Goal: Task Accomplishment & Management: Manage account settings

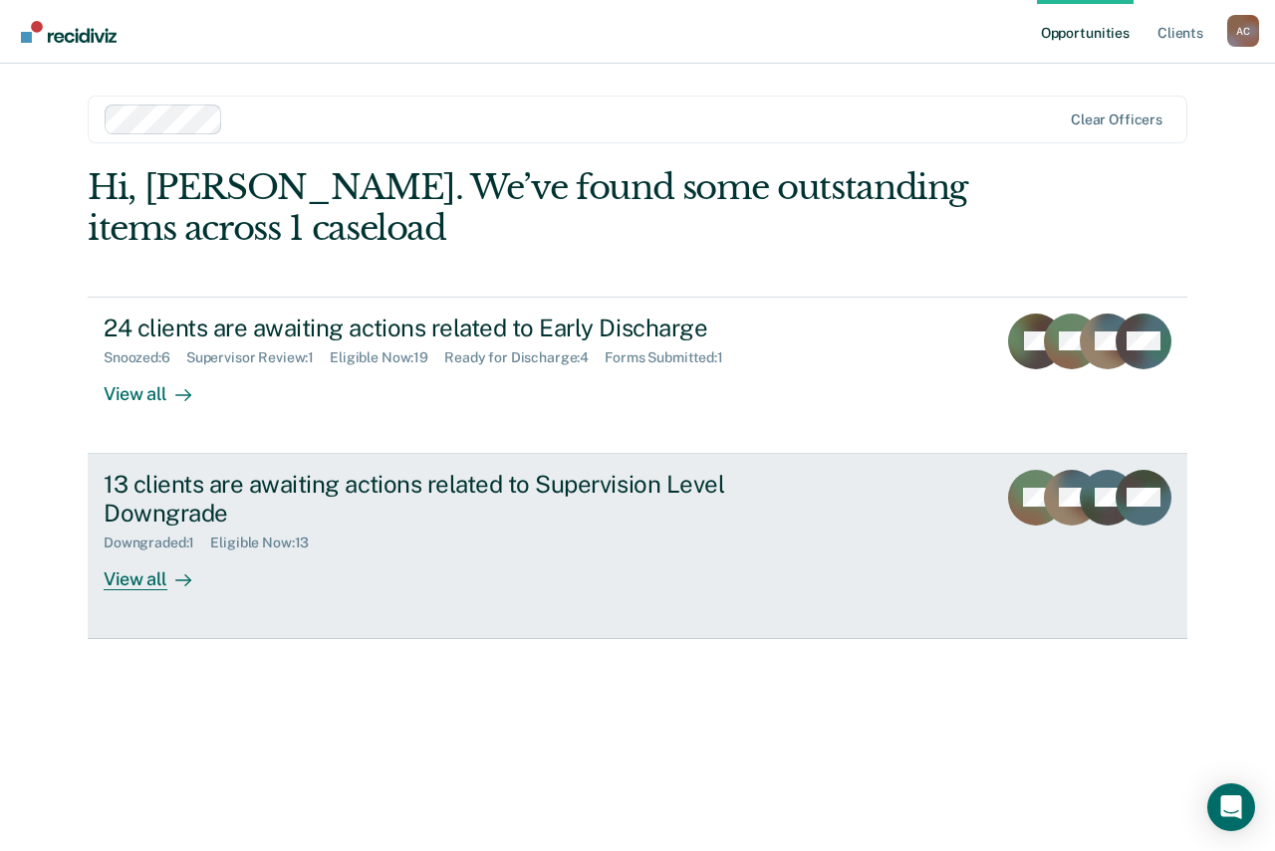
click at [325, 496] on div "13 clients are awaiting actions related to Supervision Level Downgrade" at bounding box center [453, 499] width 699 height 58
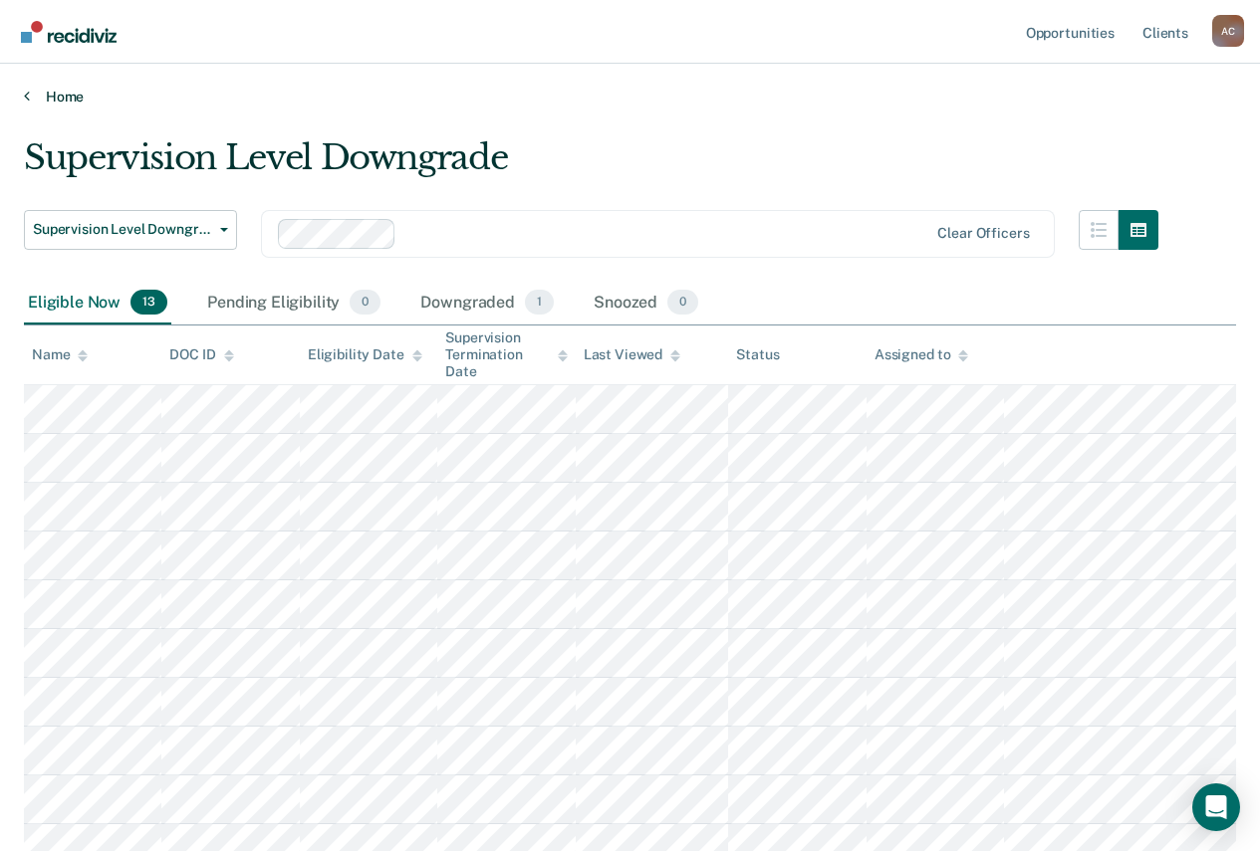
click at [33, 97] on link "Home" at bounding box center [630, 97] width 1212 height 18
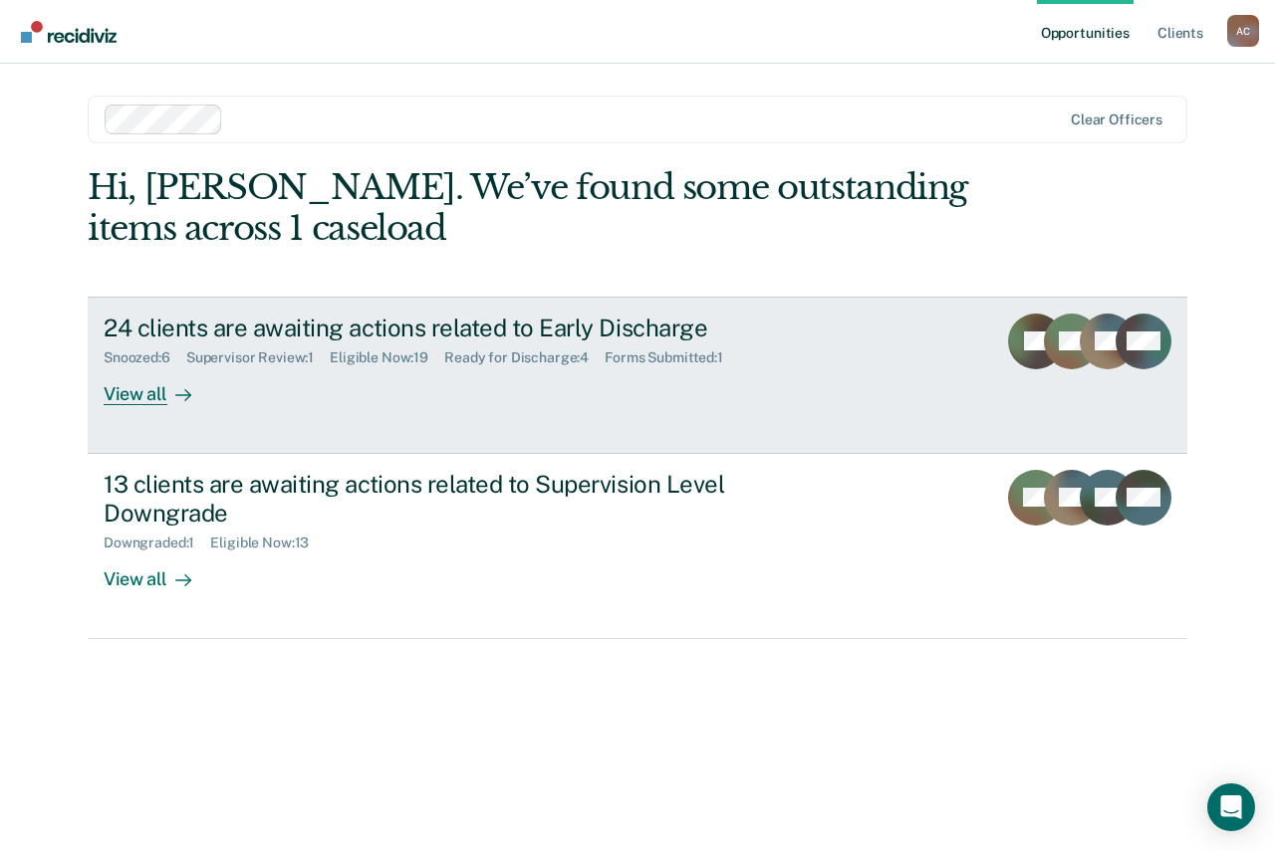
click at [357, 367] on div "24 clients are awaiting actions related to Early Discharge Snoozed : 6 Supervis…" at bounding box center [477, 360] width 747 height 92
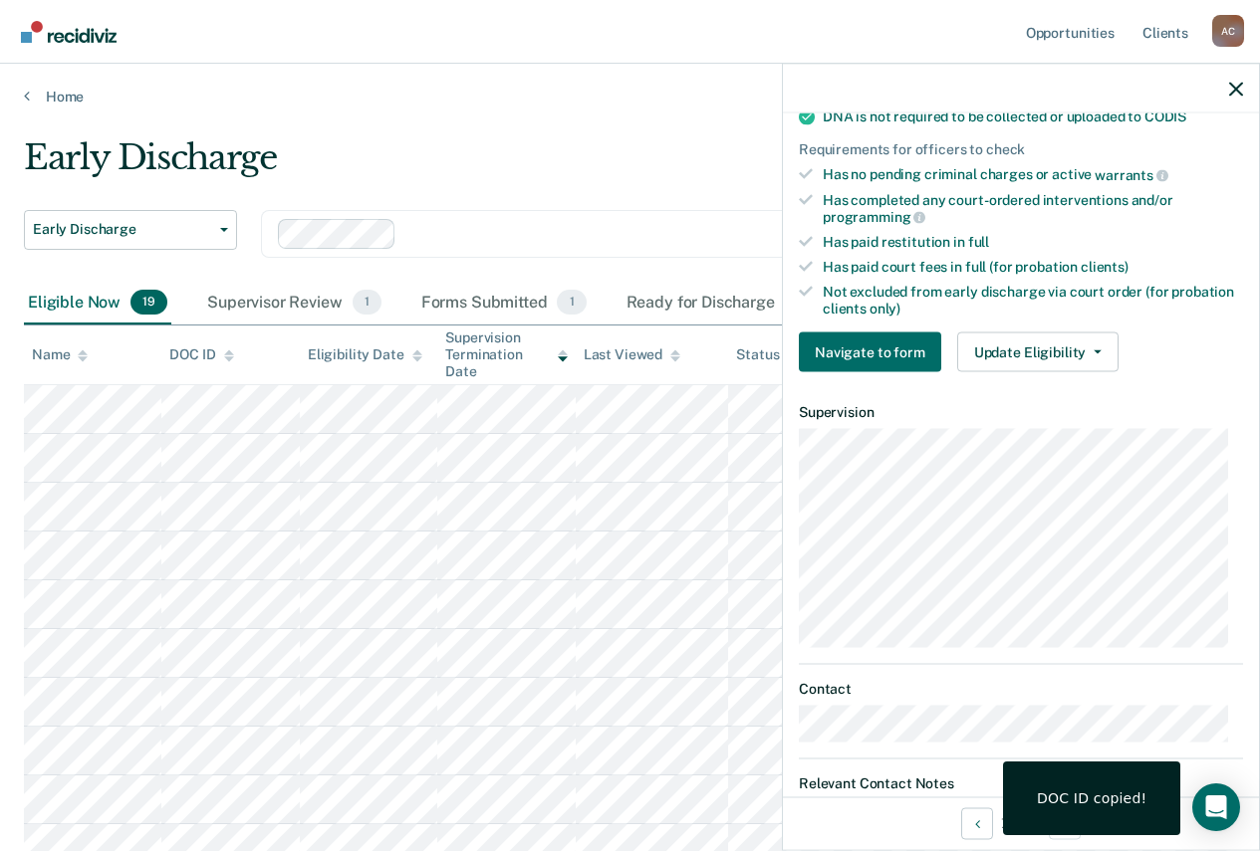
scroll to position [498, 0]
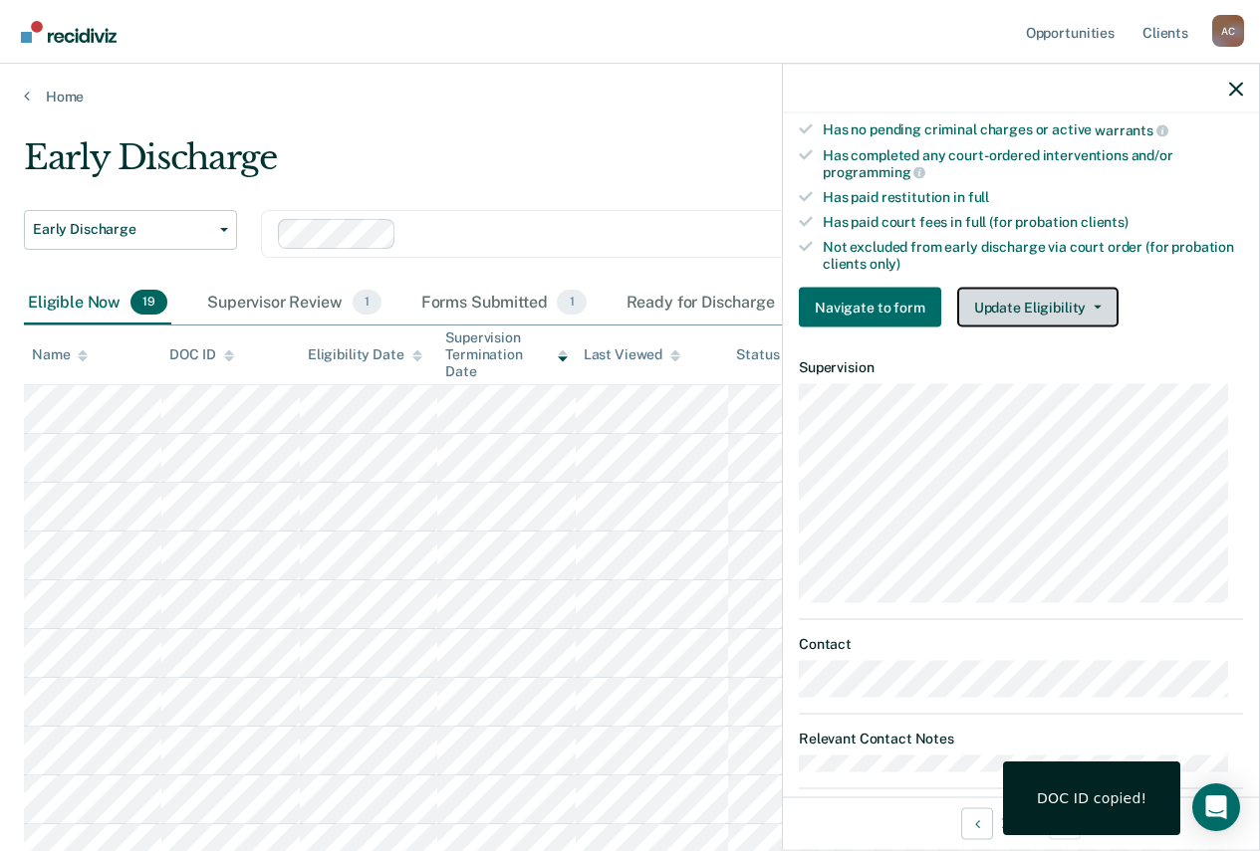
click at [1048, 312] on button "Update Eligibility" at bounding box center [1037, 308] width 161 height 40
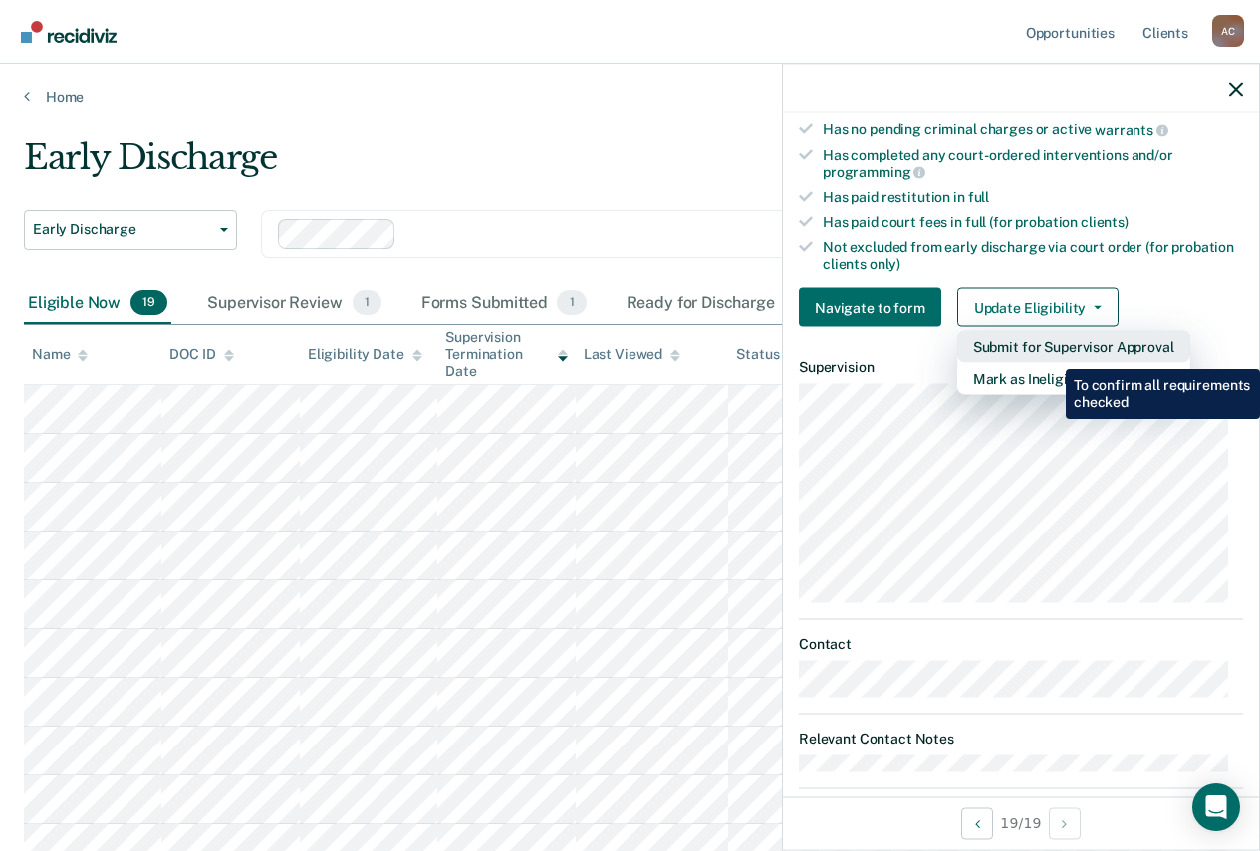
click at [1051, 355] on button "Submit for Supervisor Approval" at bounding box center [1073, 348] width 233 height 32
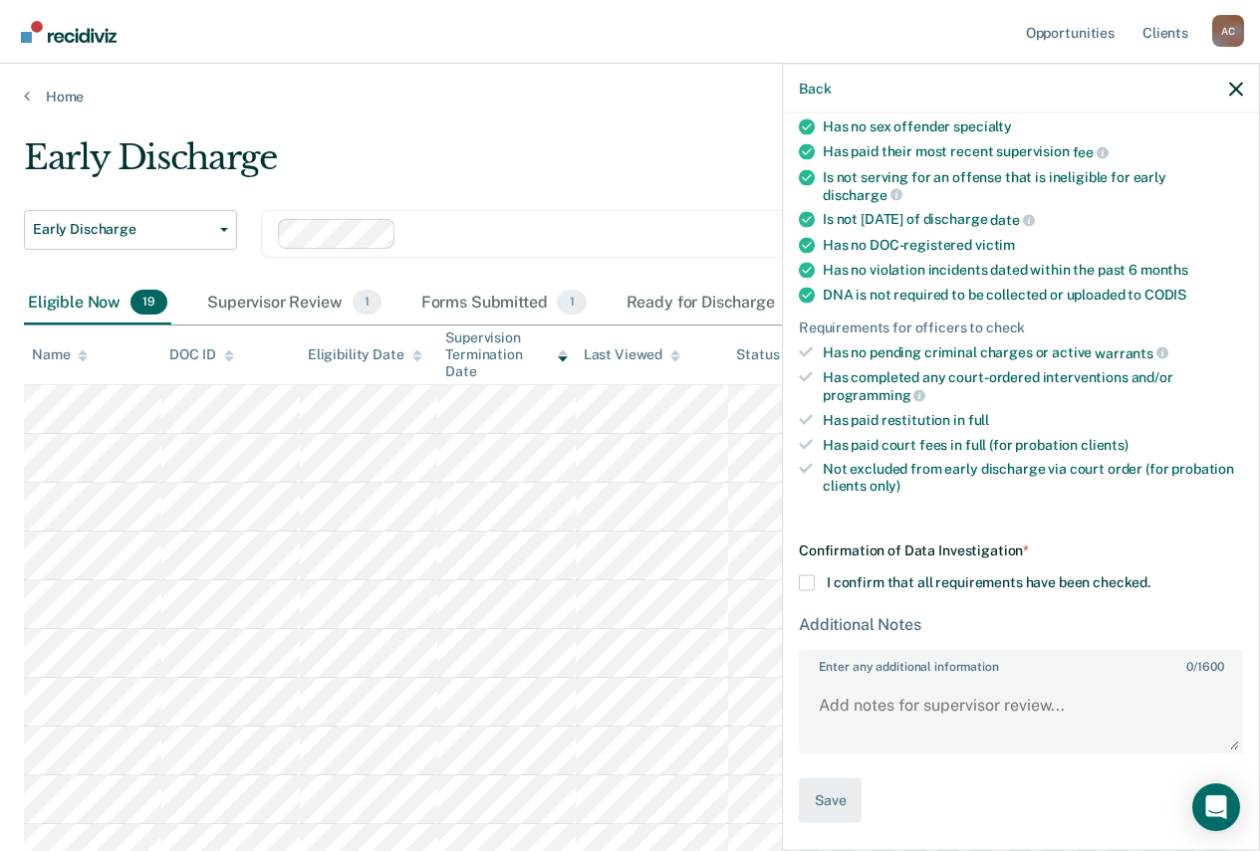
scroll to position [273, 0]
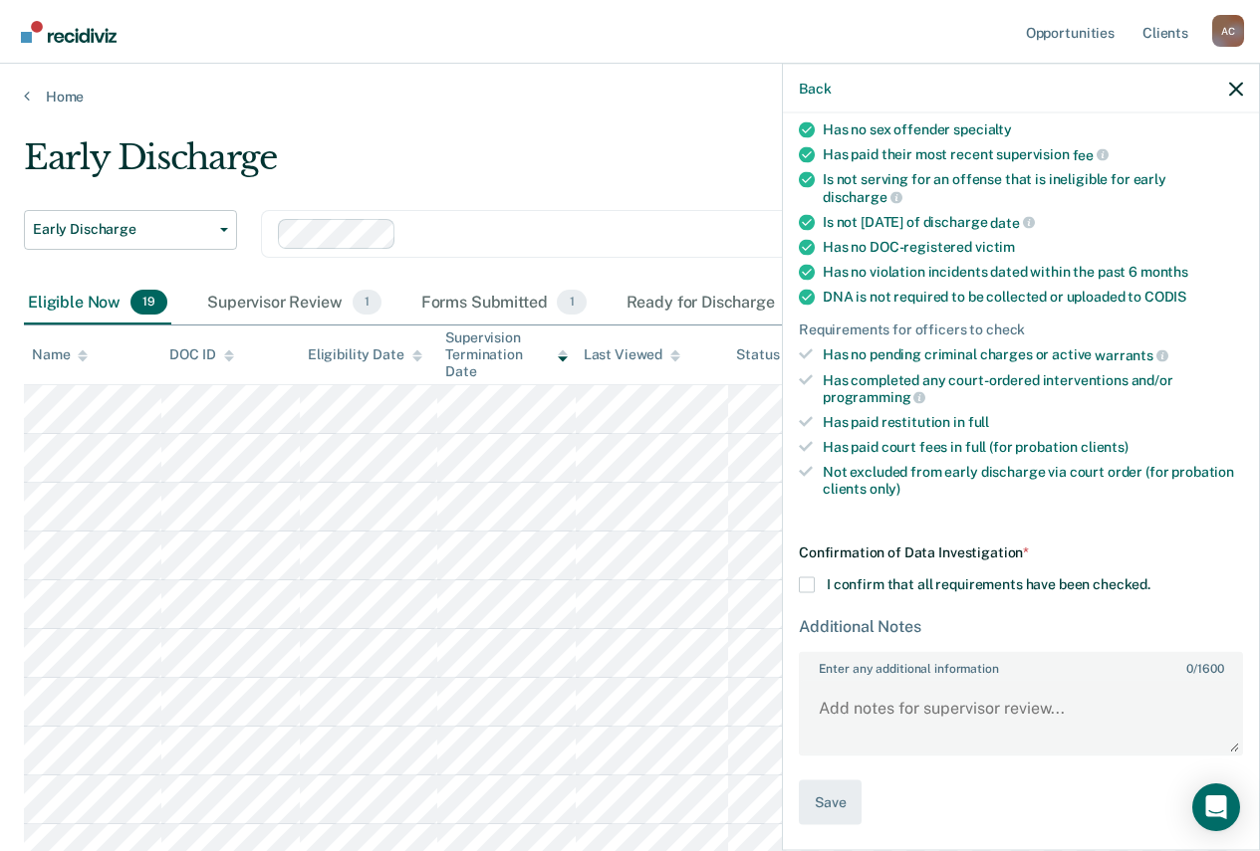
click at [810, 578] on span at bounding box center [807, 586] width 16 height 16
click at [1150, 578] on input "I confirm that all requirements have been checked." at bounding box center [1150, 578] width 0 height 0
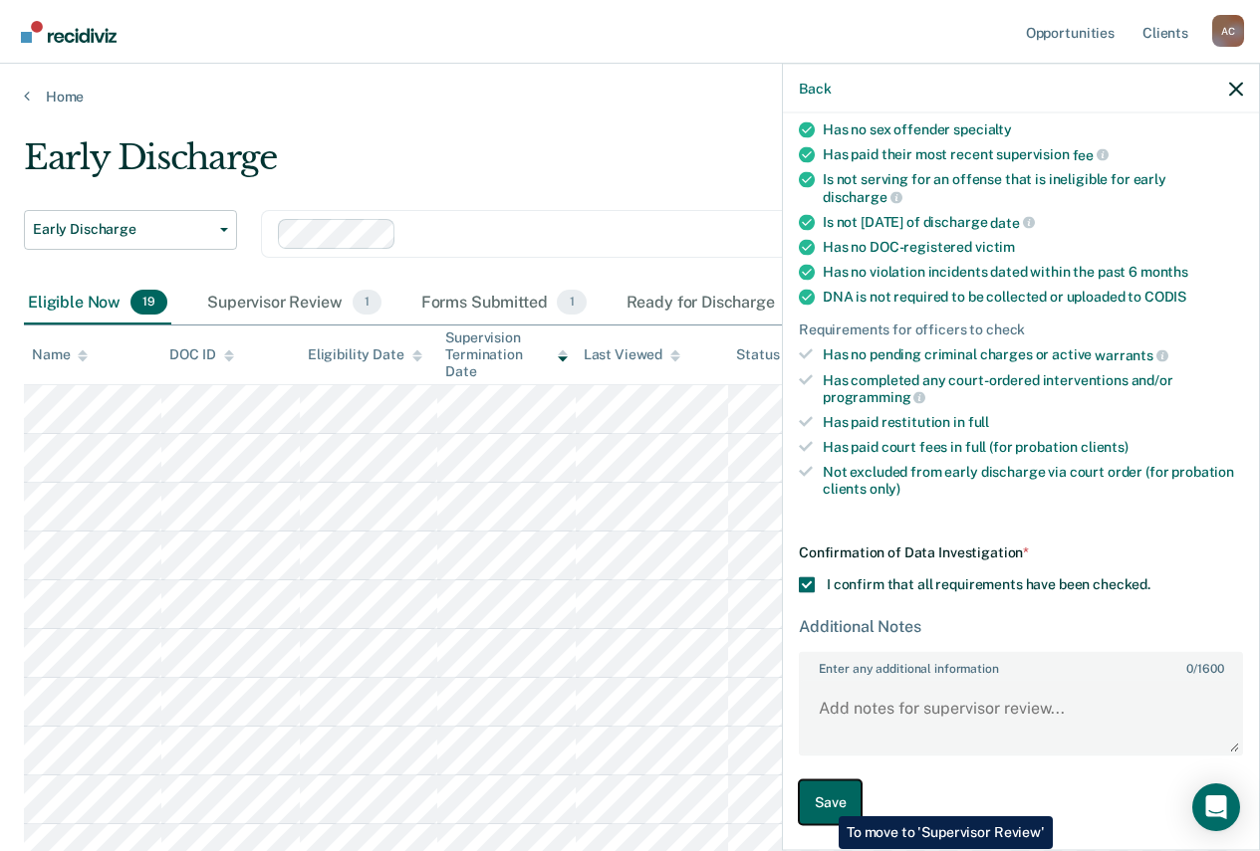
click at [824, 802] on button "Save" at bounding box center [830, 803] width 63 height 45
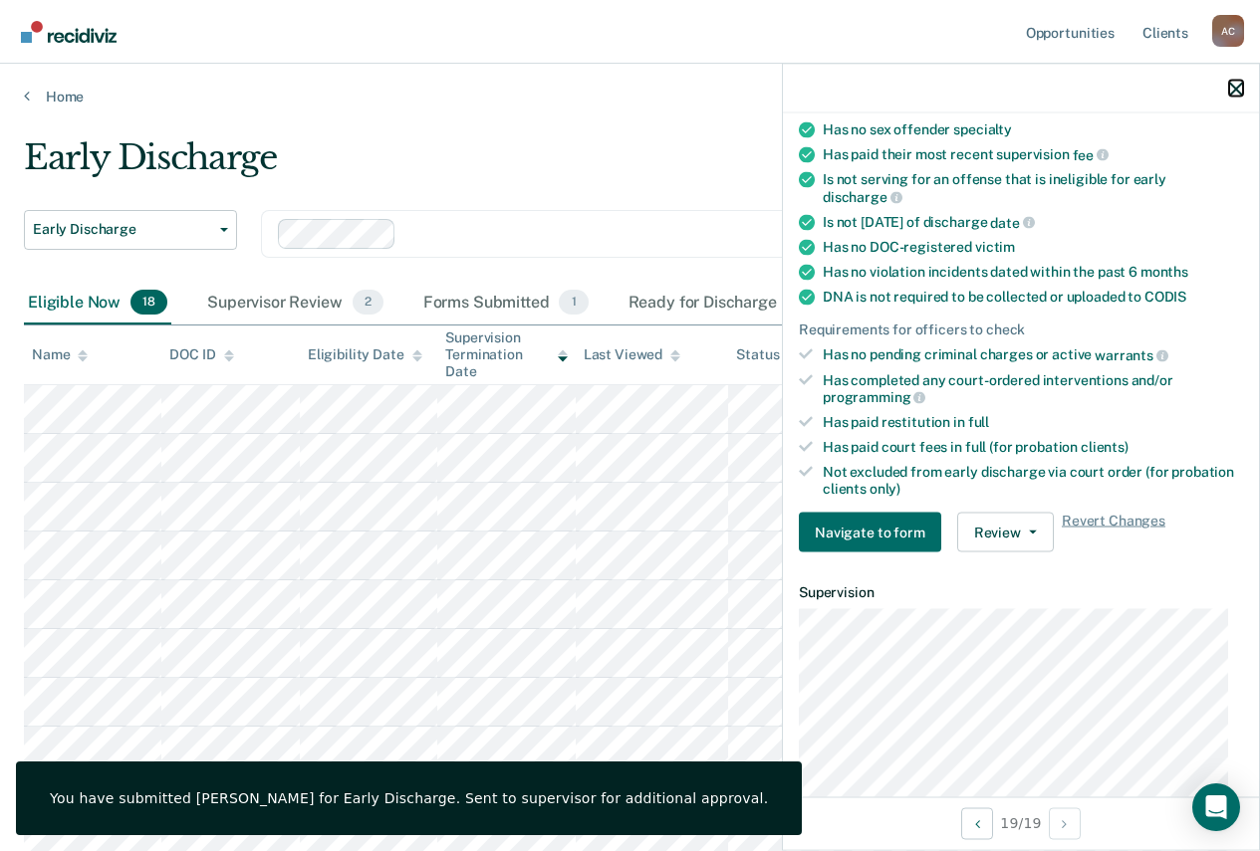
click at [1237, 88] on icon "button" at bounding box center [1236, 89] width 14 height 14
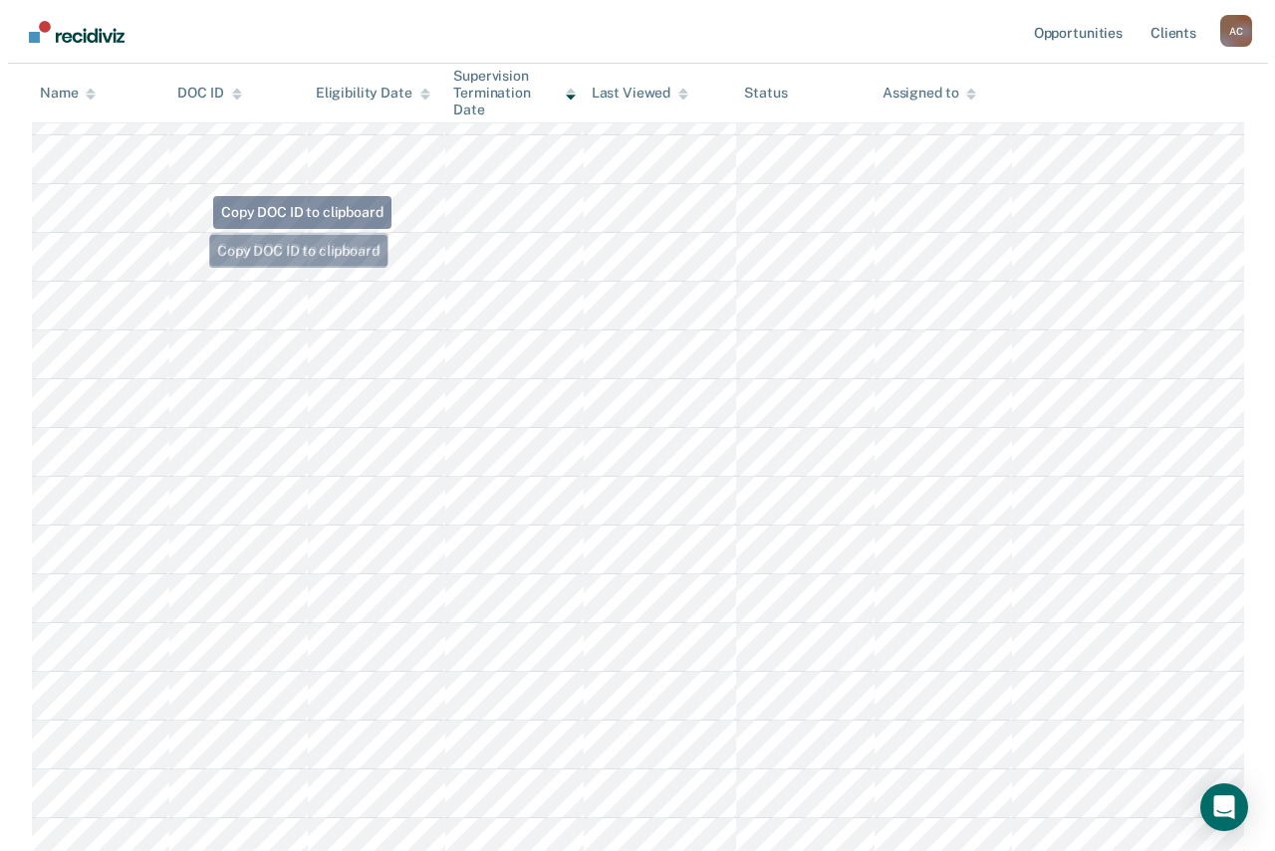
scroll to position [0, 0]
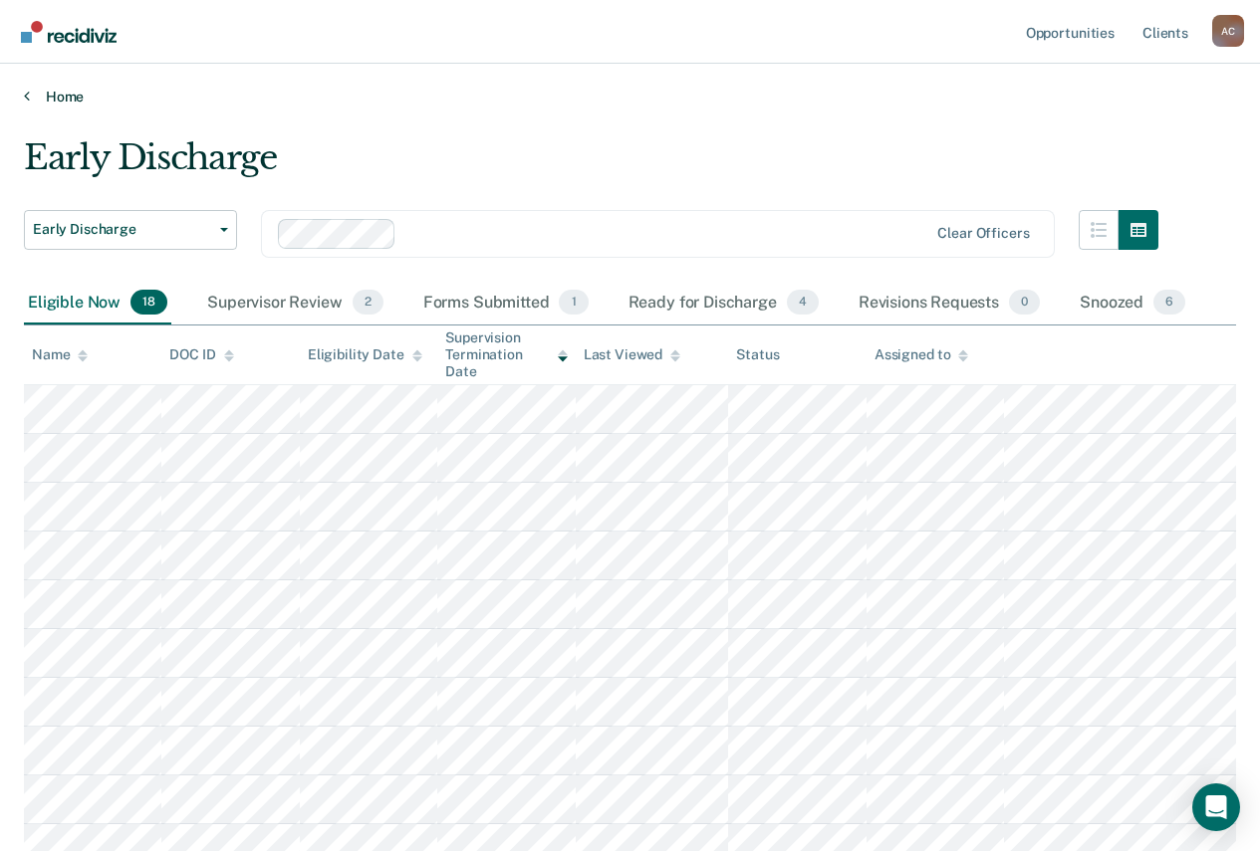
click at [42, 88] on link "Home" at bounding box center [630, 97] width 1212 height 18
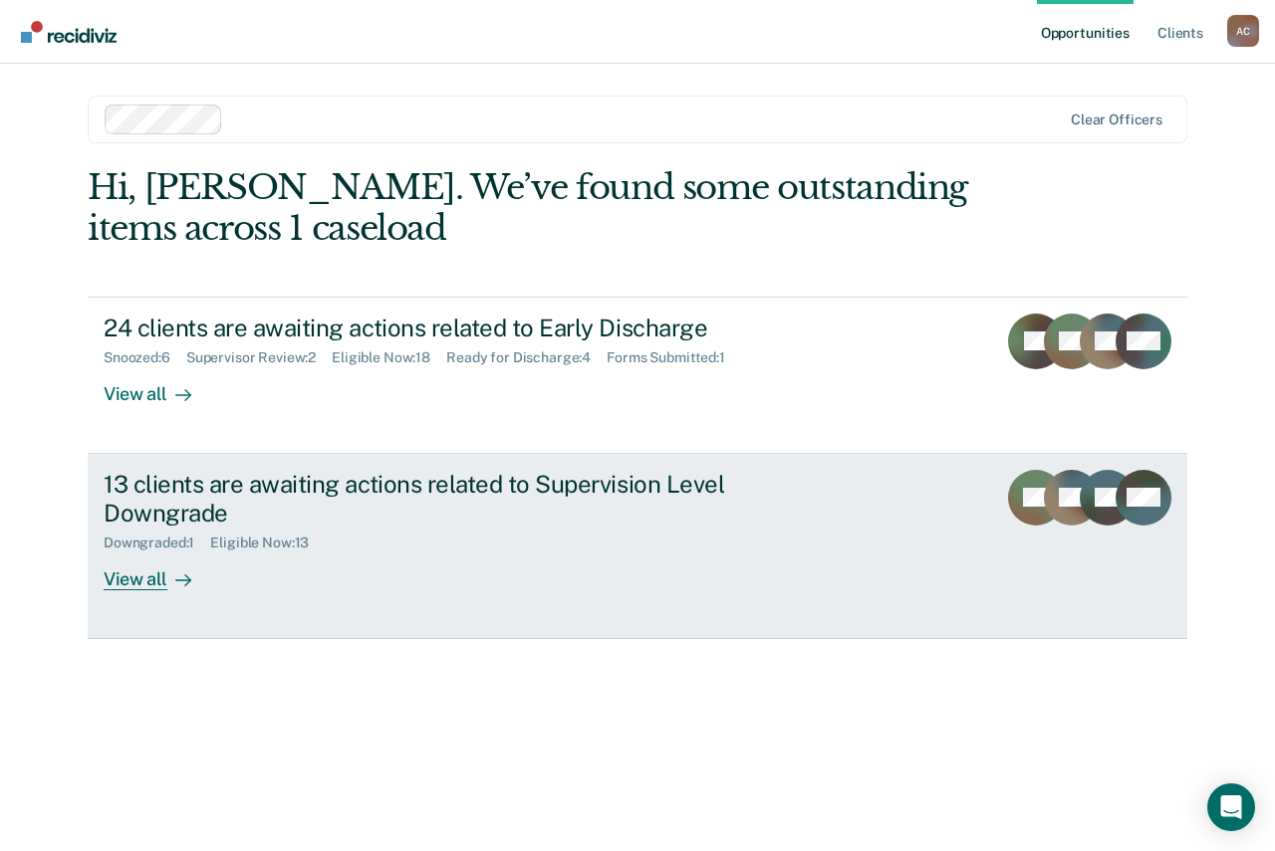
click at [276, 514] on div "13 clients are awaiting actions related to Supervision Level Downgrade" at bounding box center [453, 499] width 699 height 58
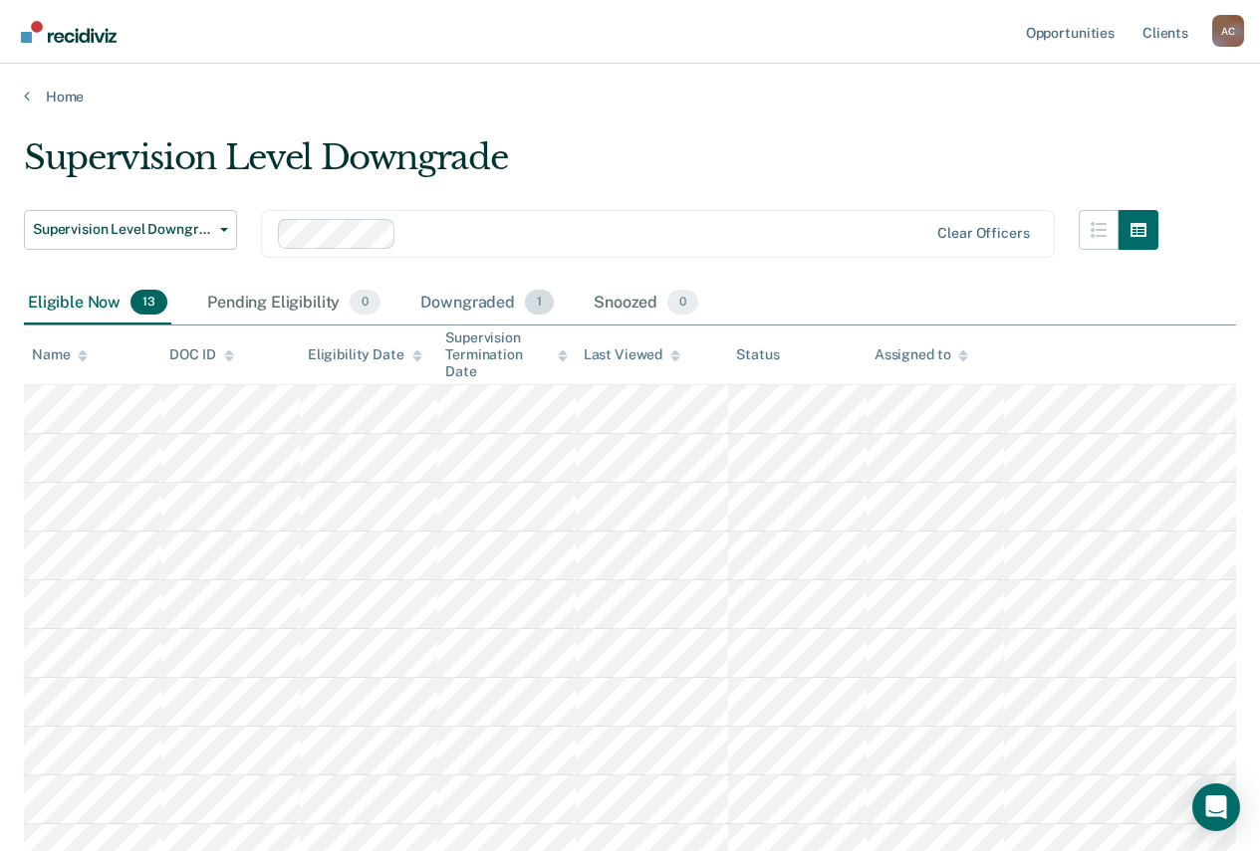
click at [467, 299] on div "Downgraded 1" at bounding box center [486, 304] width 141 height 44
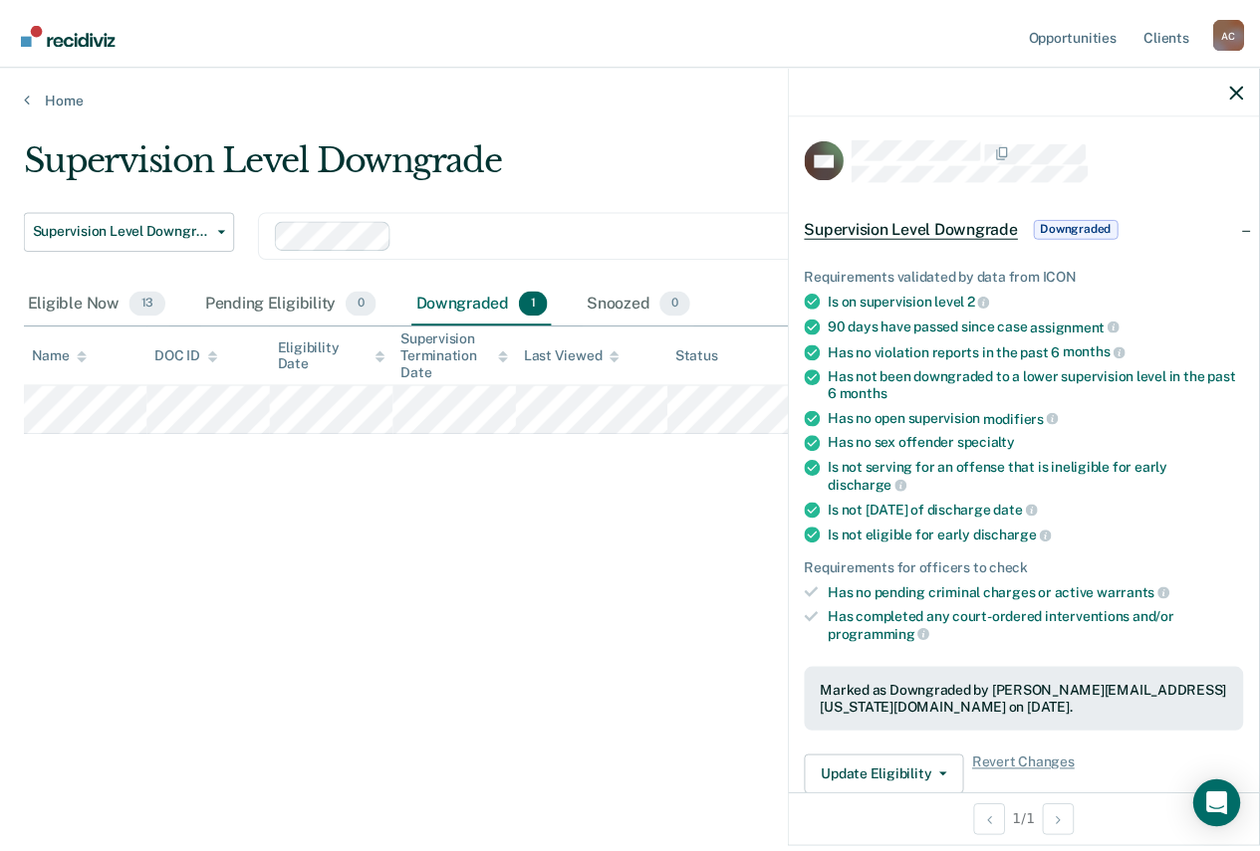
scroll to position [484, 0]
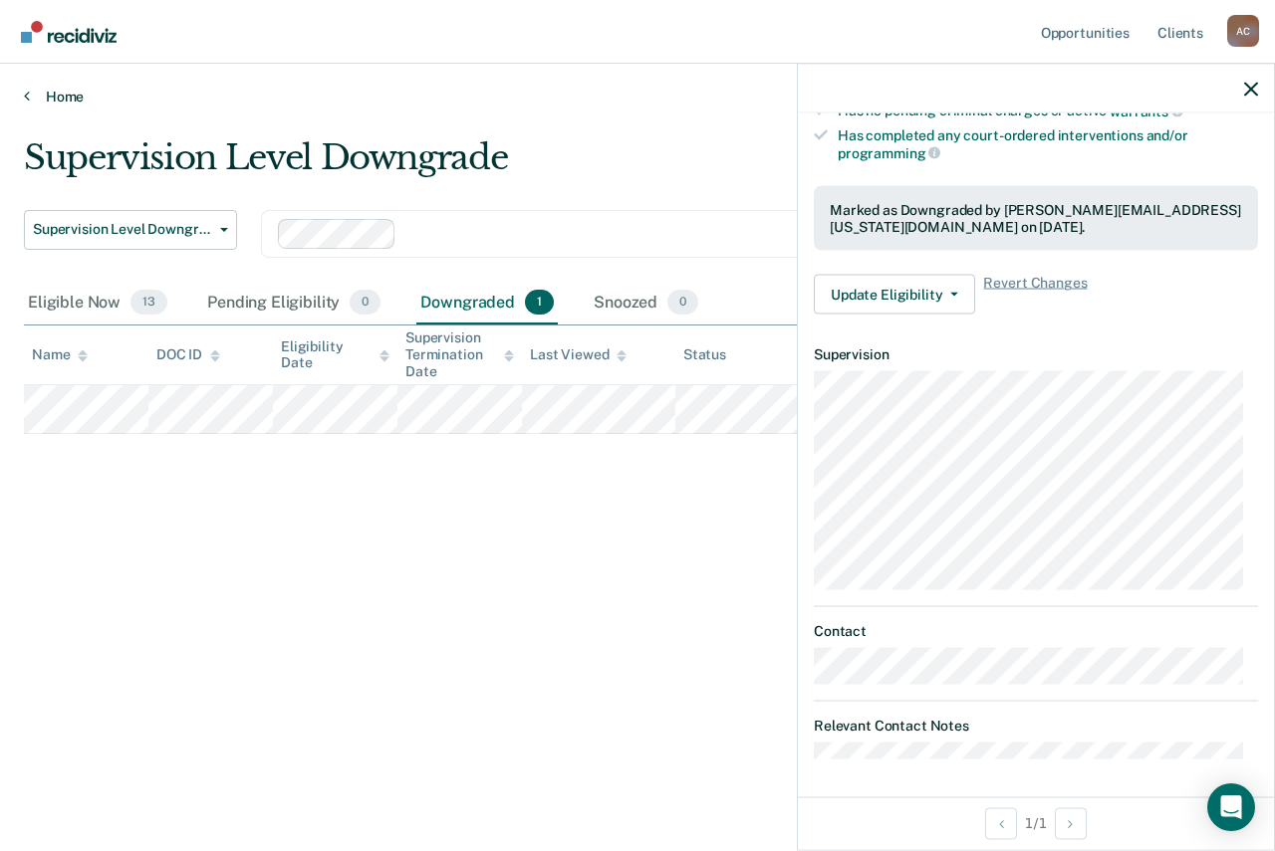
click at [29, 89] on icon at bounding box center [27, 96] width 6 height 16
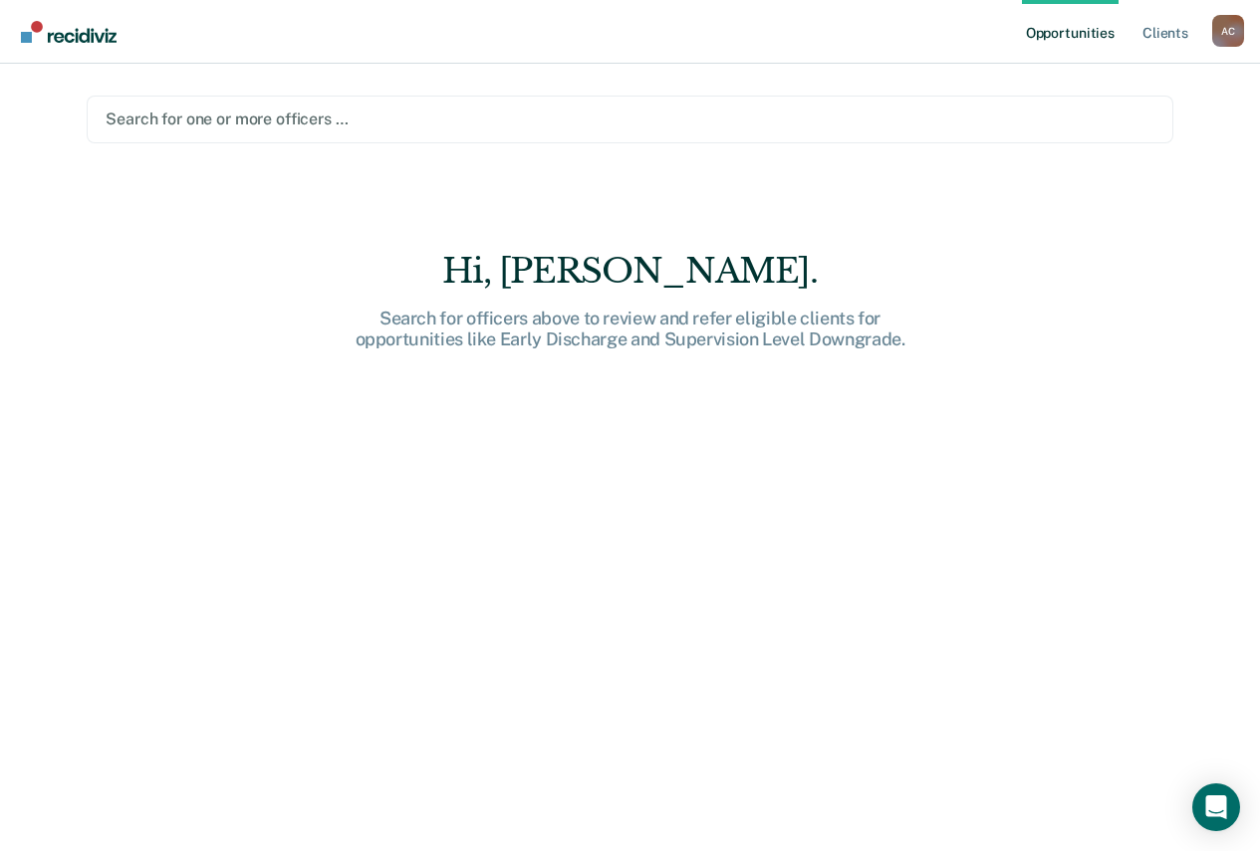
click at [448, 116] on div at bounding box center [630, 119] width 1049 height 23
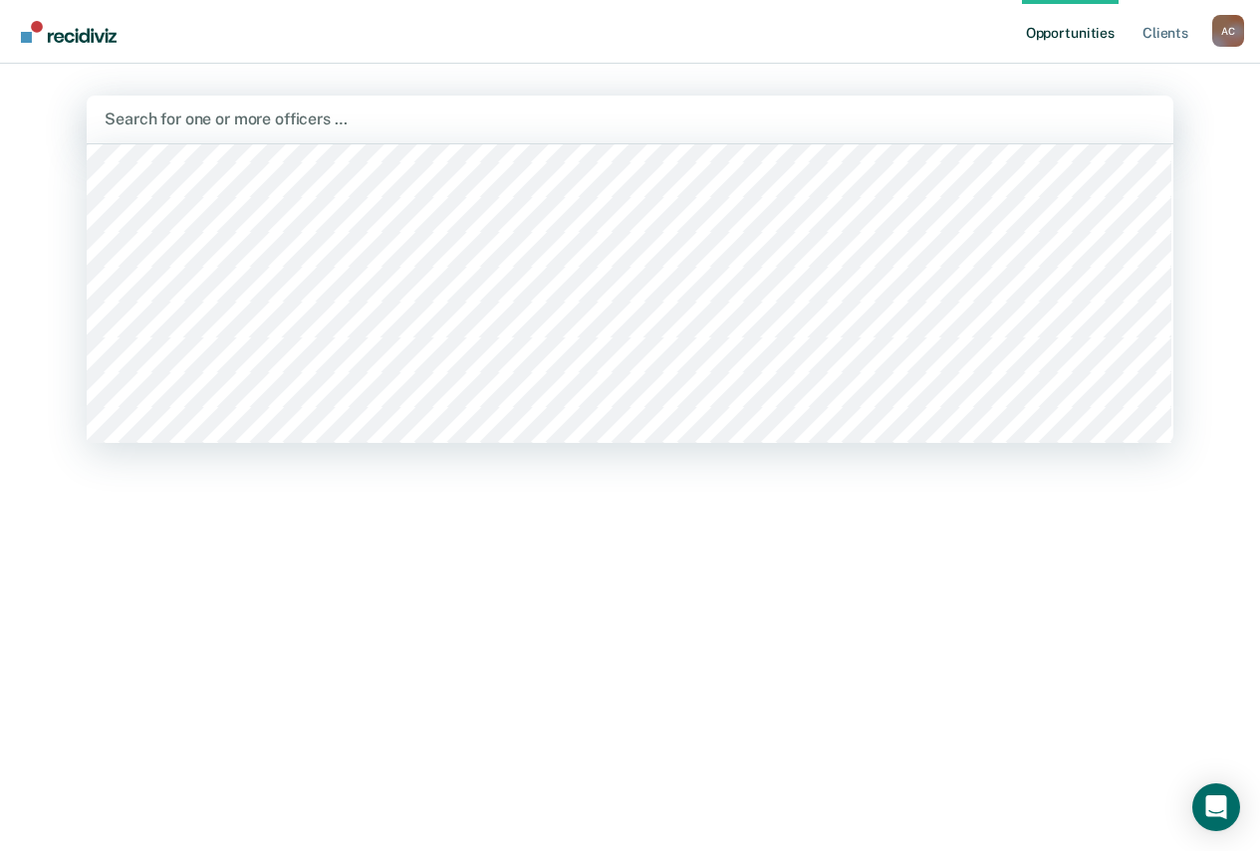
scroll to position [4880, 0]
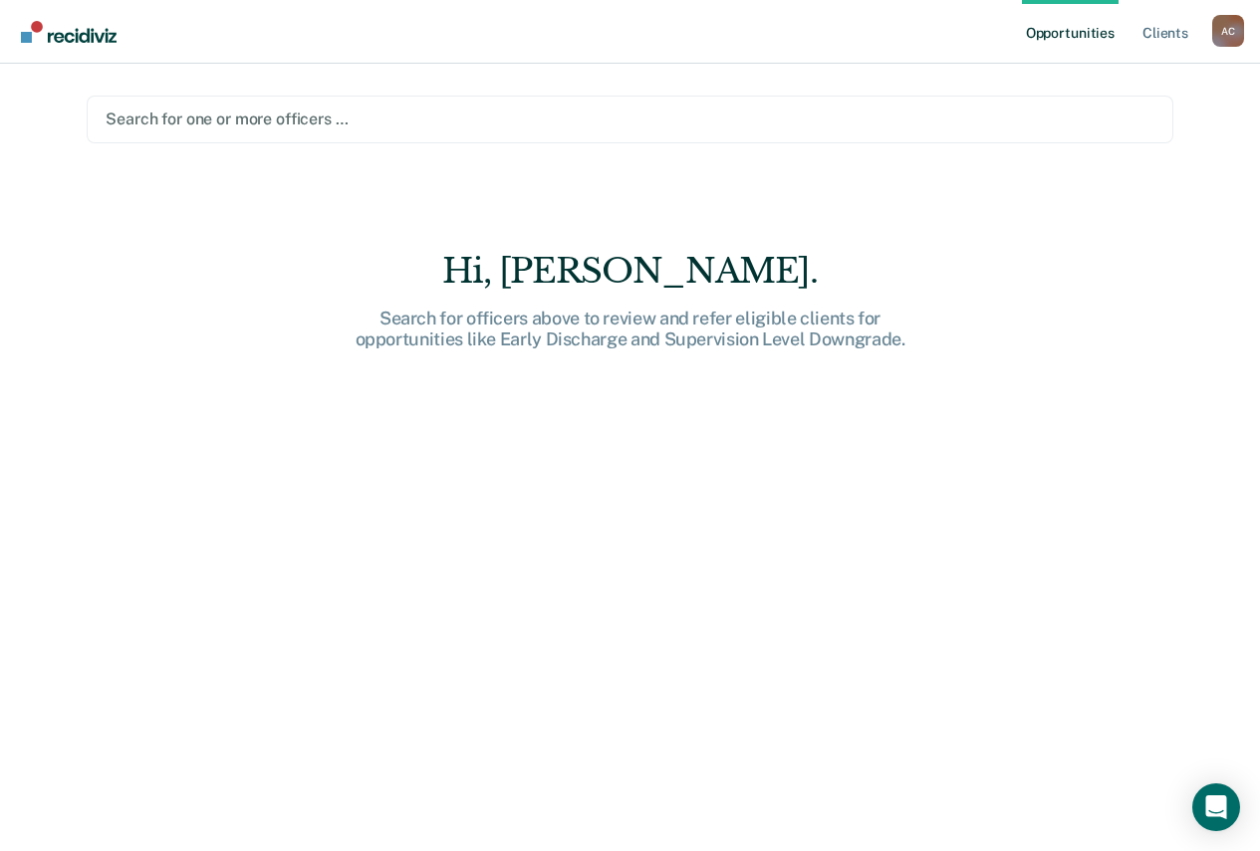
click at [182, 114] on div at bounding box center [630, 119] width 1049 height 23
click at [330, 109] on div at bounding box center [630, 119] width 1049 height 23
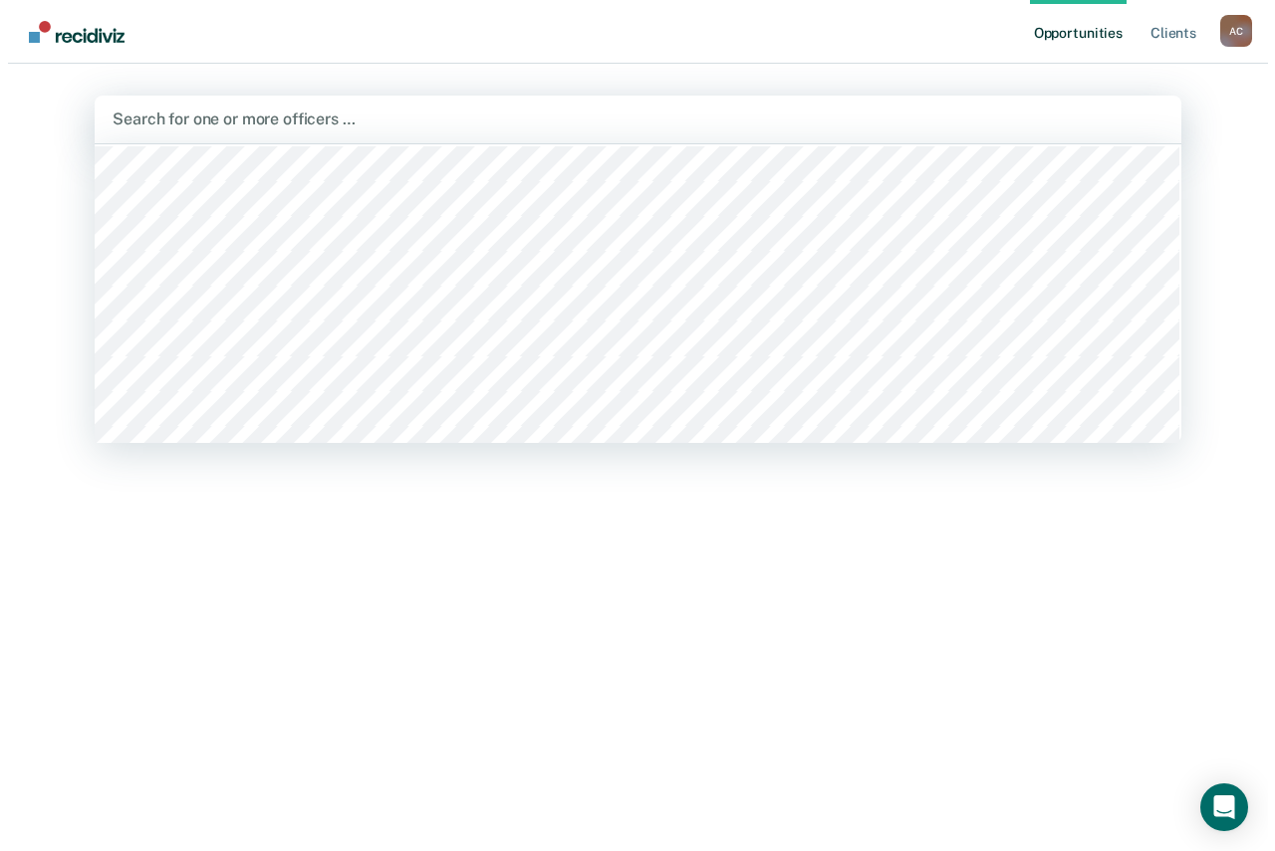
scroll to position [0, 0]
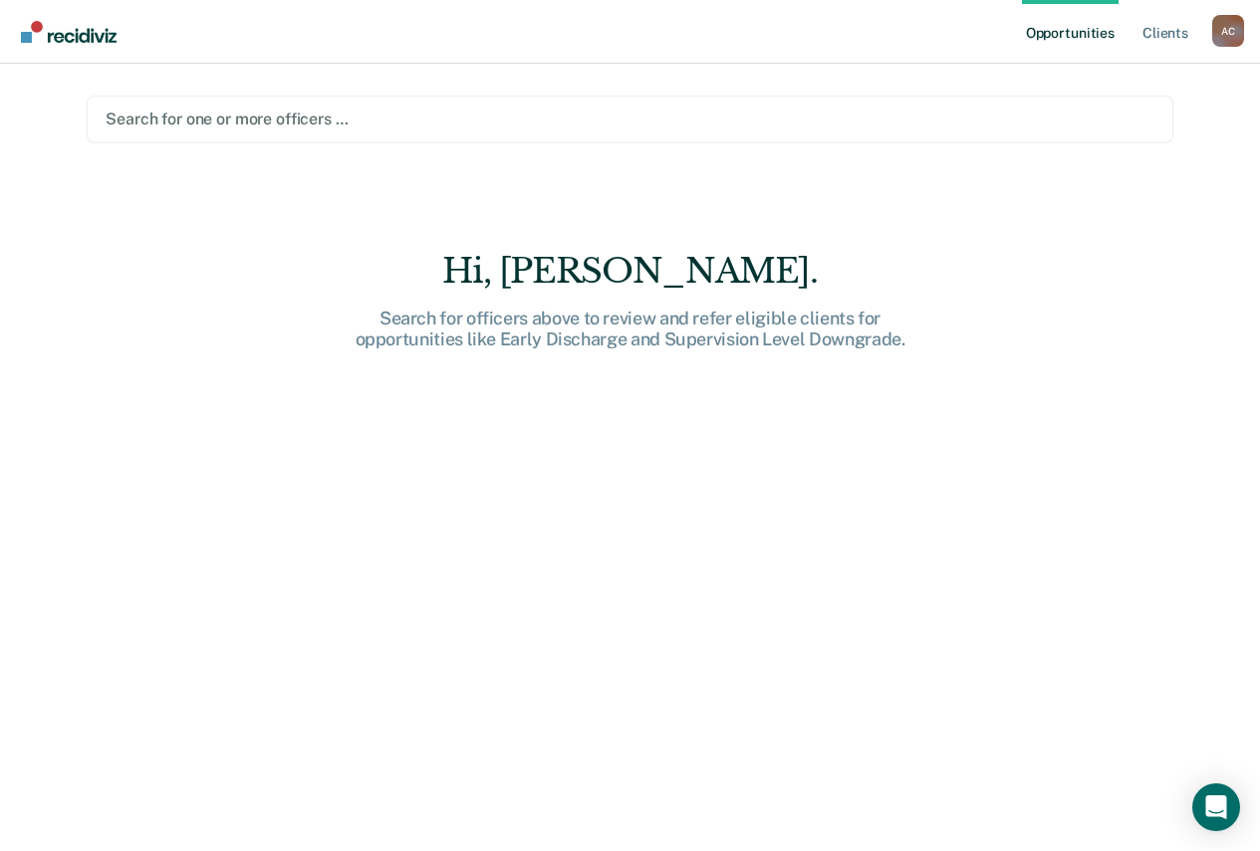
click at [397, 115] on div at bounding box center [630, 119] width 1049 height 23
click at [1206, 106] on div "Opportunities Client s [PERSON_NAME] A C Profile How it works Log Out Search fo…" at bounding box center [630, 425] width 1260 height 851
click at [229, 113] on div at bounding box center [630, 119] width 1049 height 23
click at [304, 116] on div at bounding box center [630, 119] width 1049 height 23
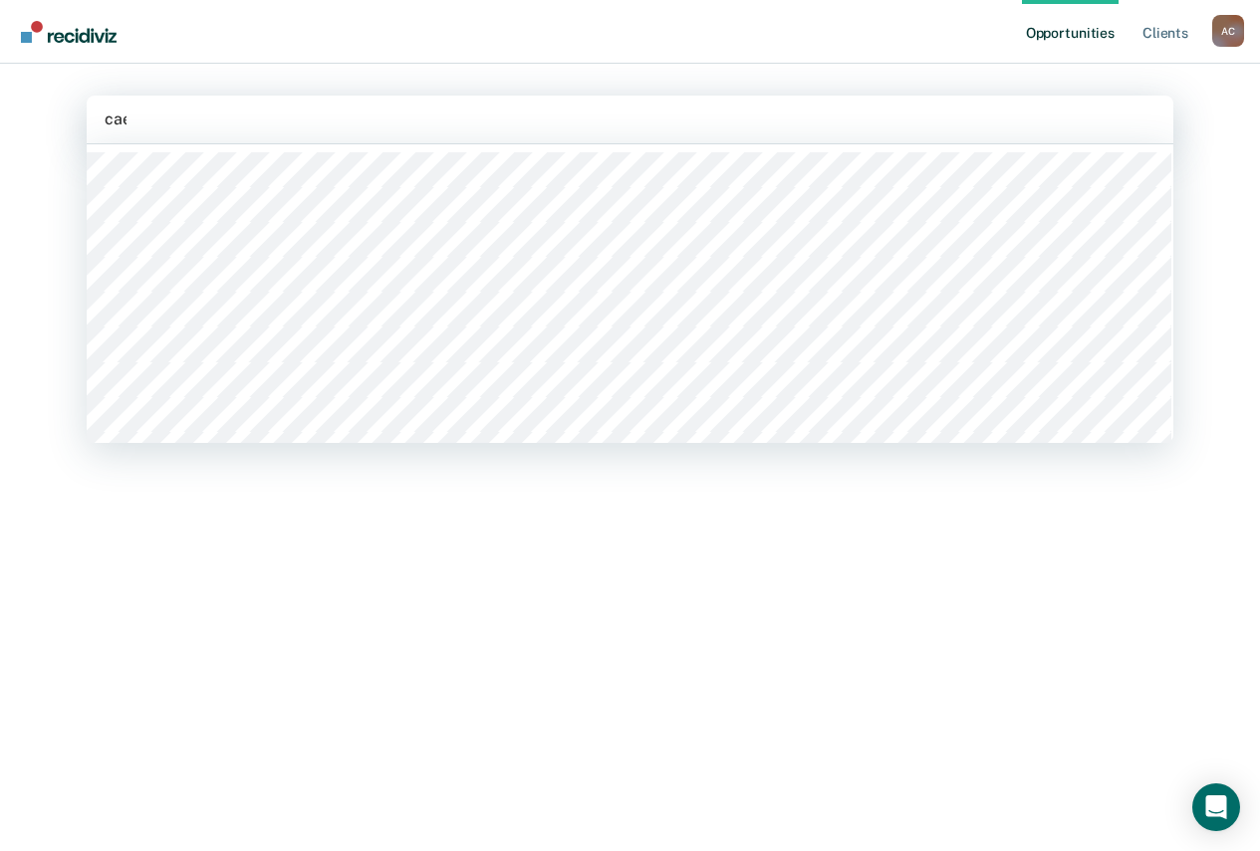
type input "caes"
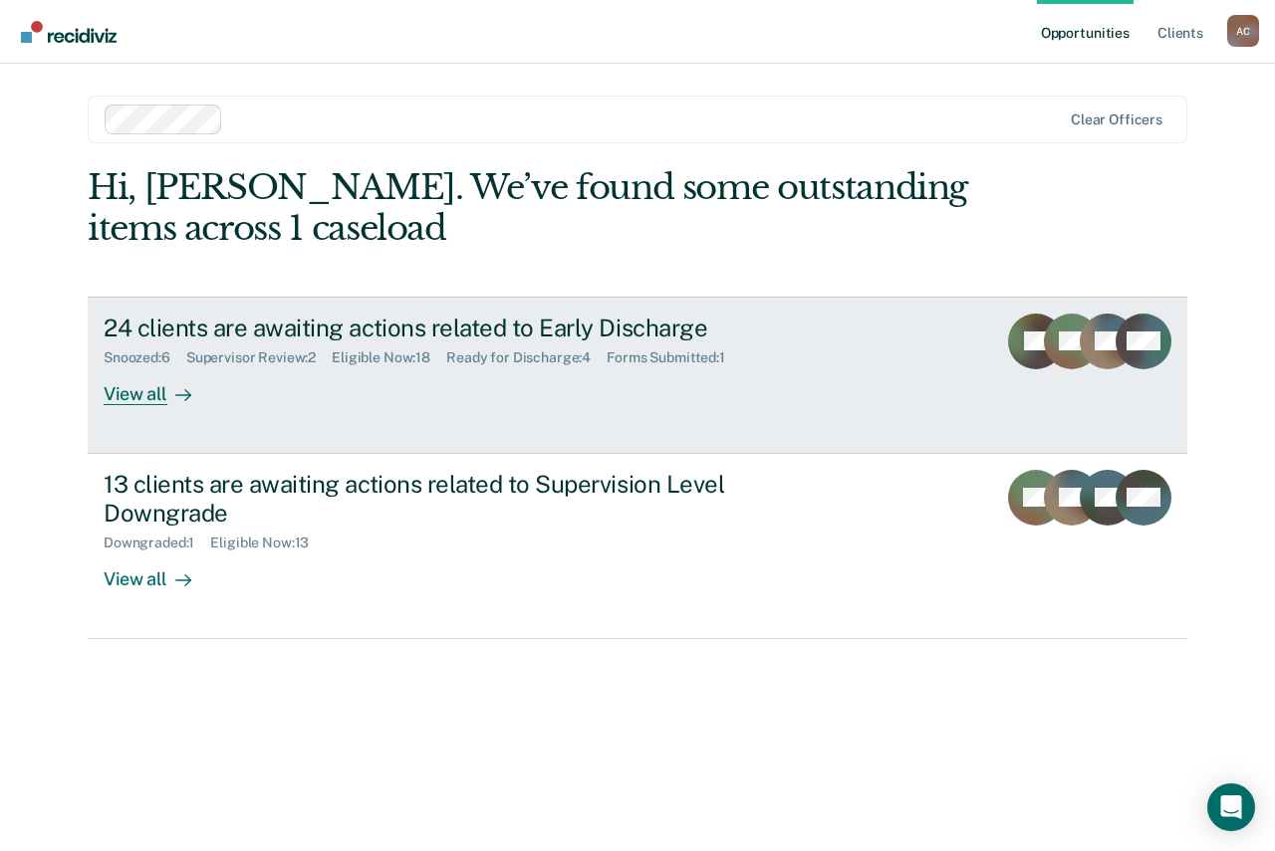
click at [447, 394] on div "24 clients are awaiting actions related to Early Discharge Snoozed : 6 Supervis…" at bounding box center [477, 360] width 747 height 92
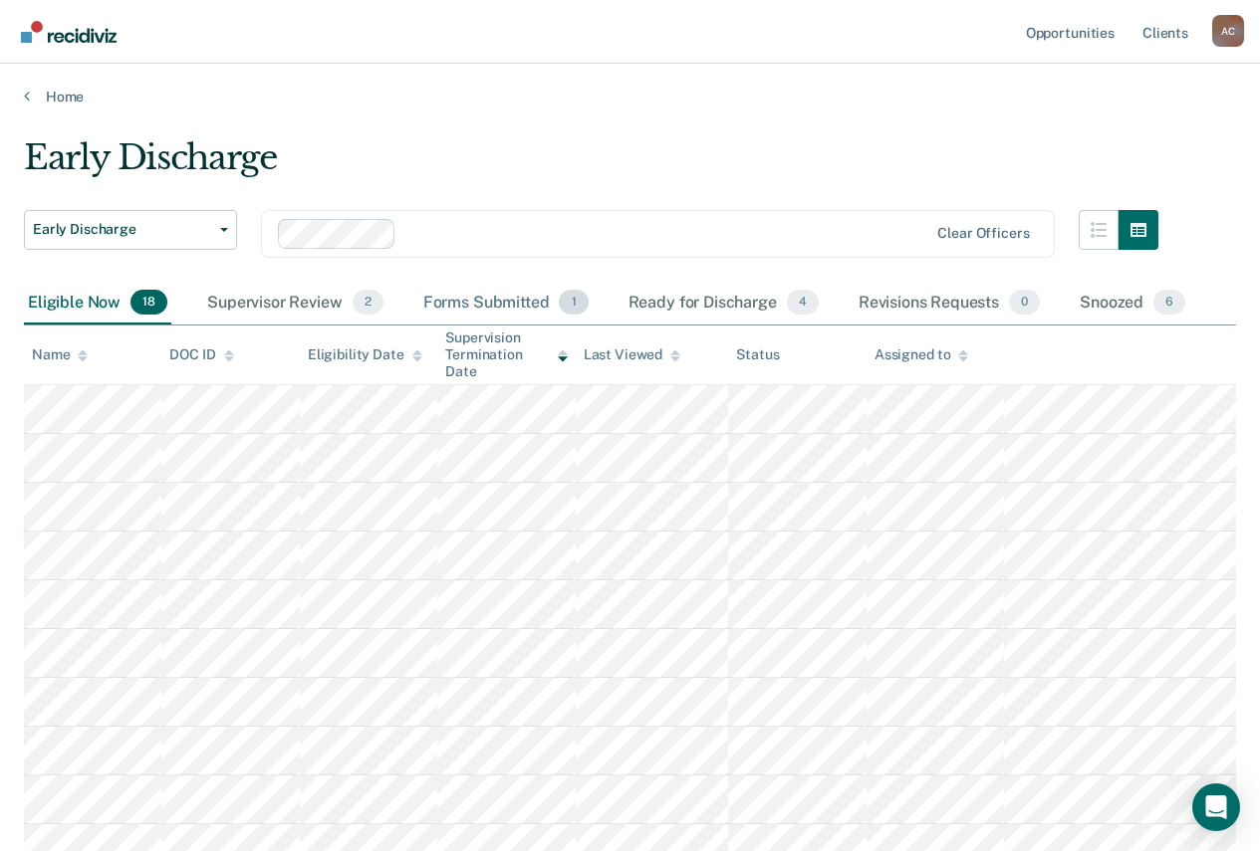
click at [476, 297] on div "Forms Submitted 1" at bounding box center [505, 304] width 173 height 44
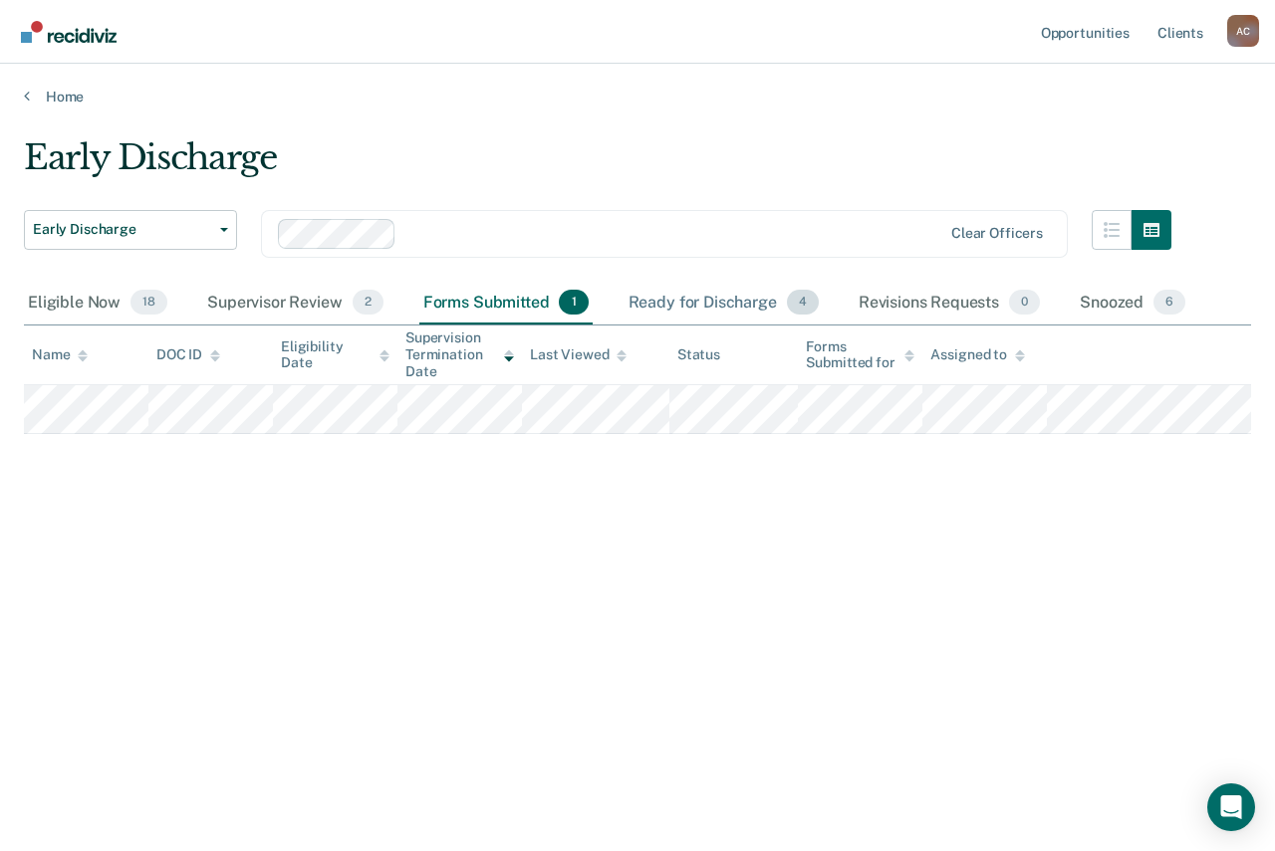
click at [682, 294] on div "Ready for Discharge 4" at bounding box center [723, 304] width 198 height 44
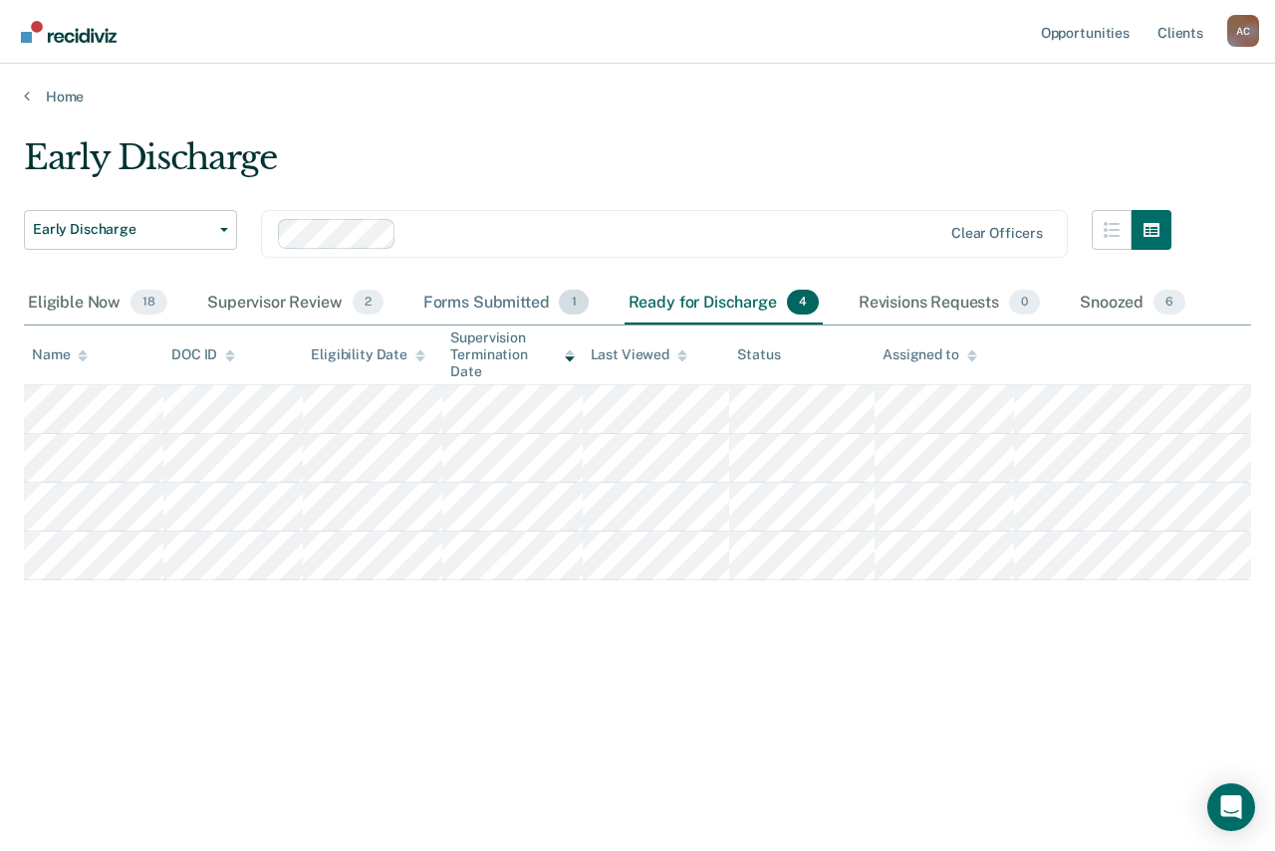
click at [472, 294] on div "Forms Submitted 1" at bounding box center [505, 304] width 173 height 44
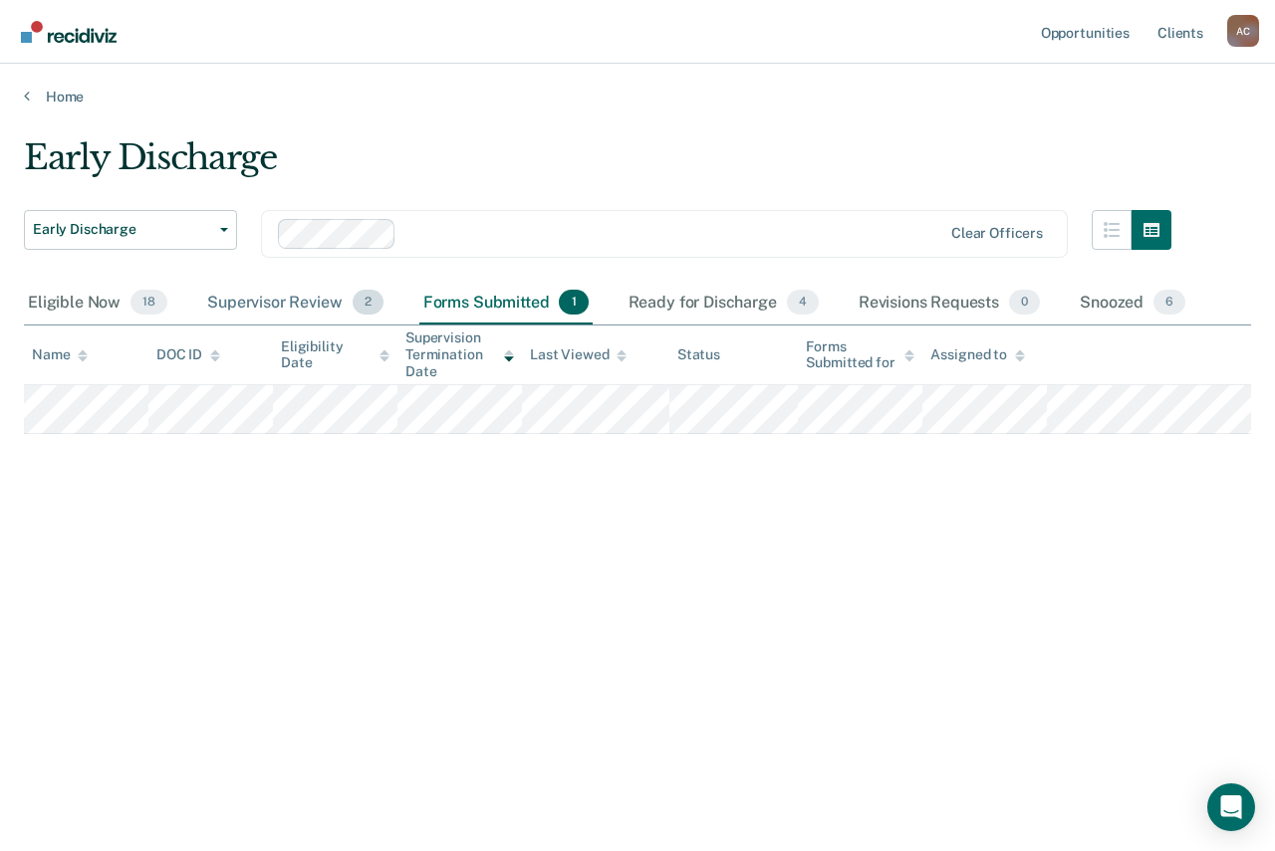
click at [220, 290] on div "Supervisor Review 2" at bounding box center [295, 304] width 184 height 44
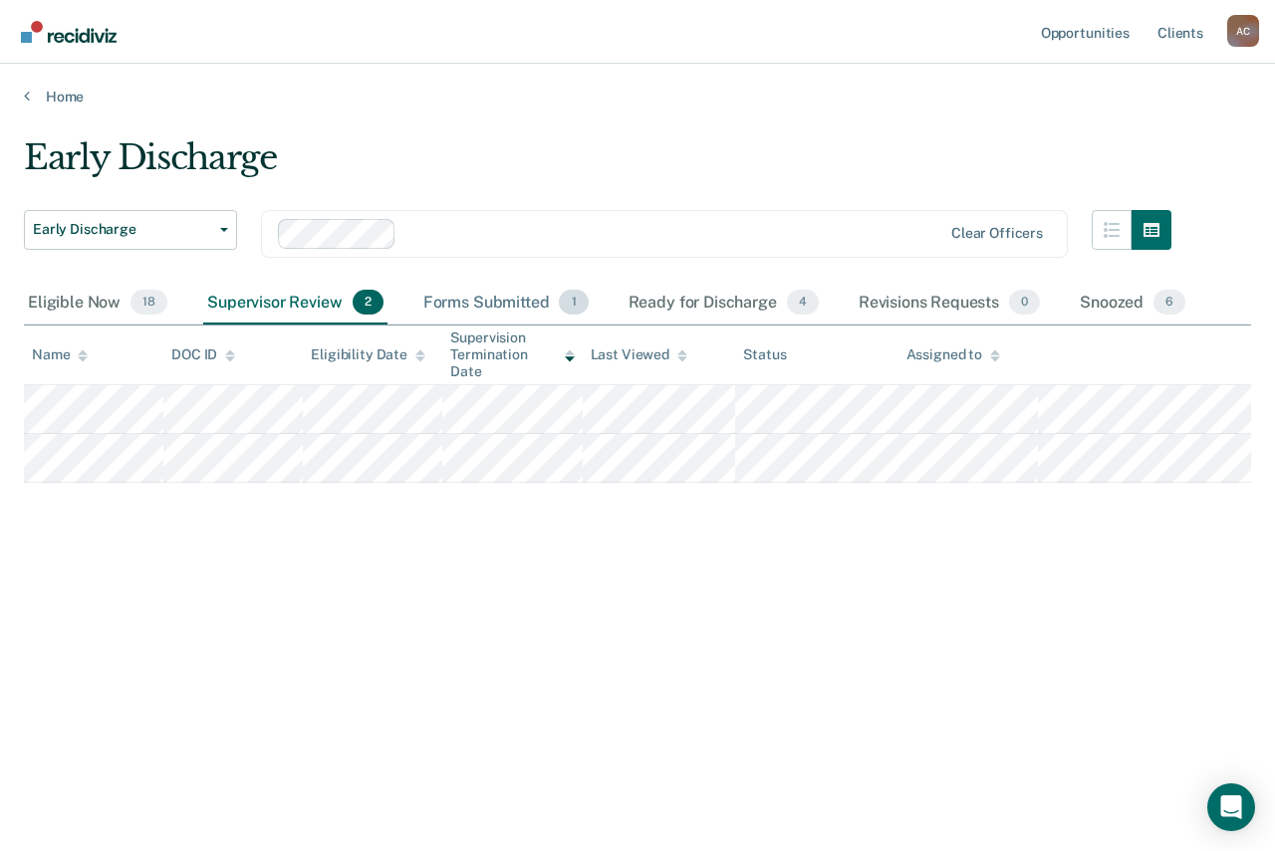
click at [464, 297] on div "Forms Submitted 1" at bounding box center [505, 304] width 173 height 44
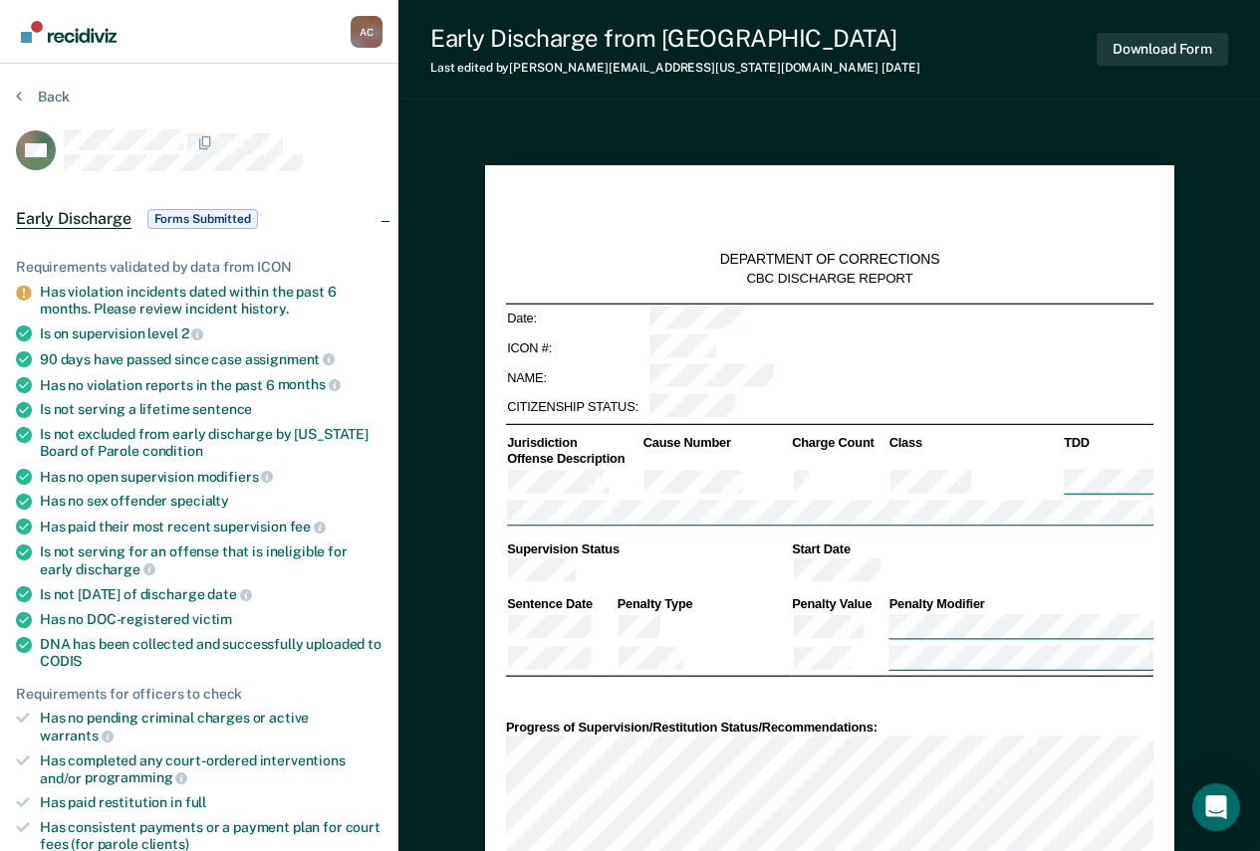
type textarea "x"
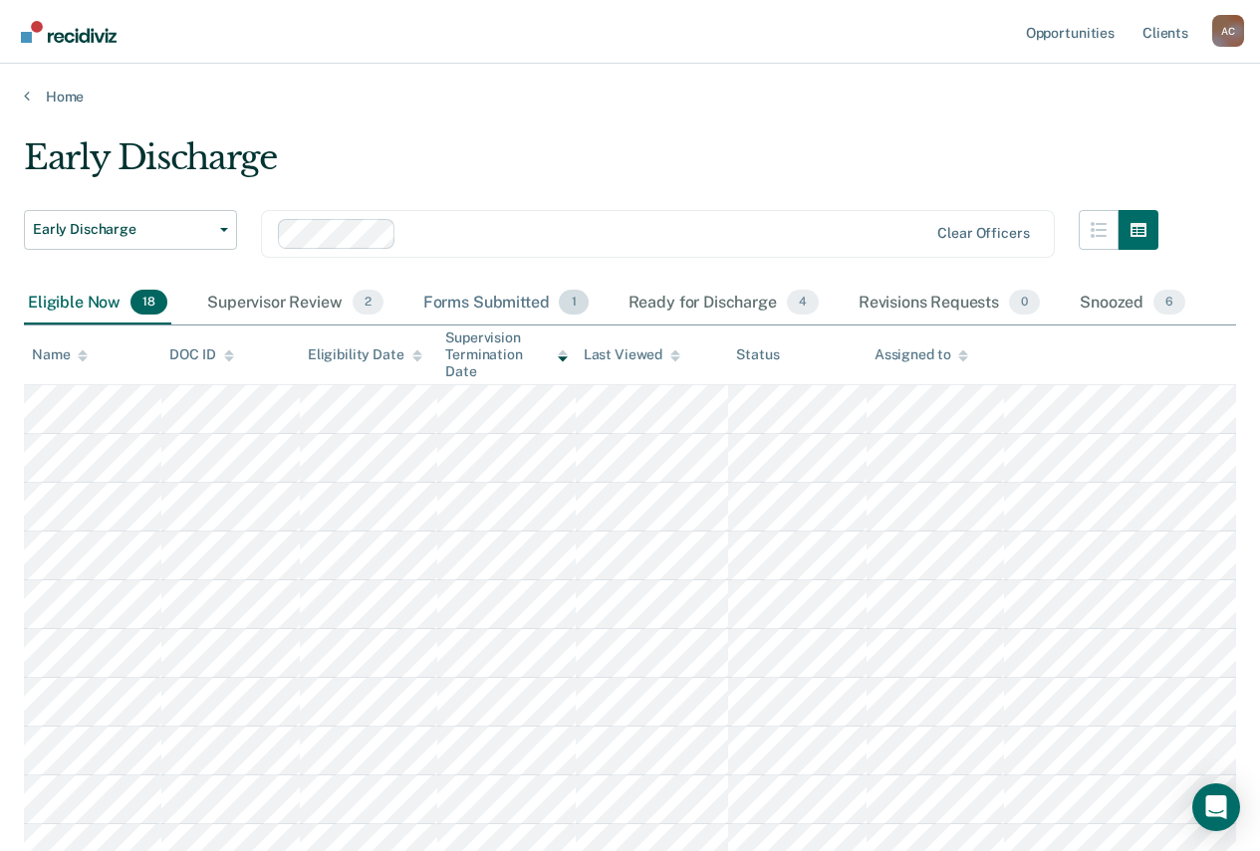
click at [453, 300] on div "Forms Submitted 1" at bounding box center [505, 304] width 173 height 44
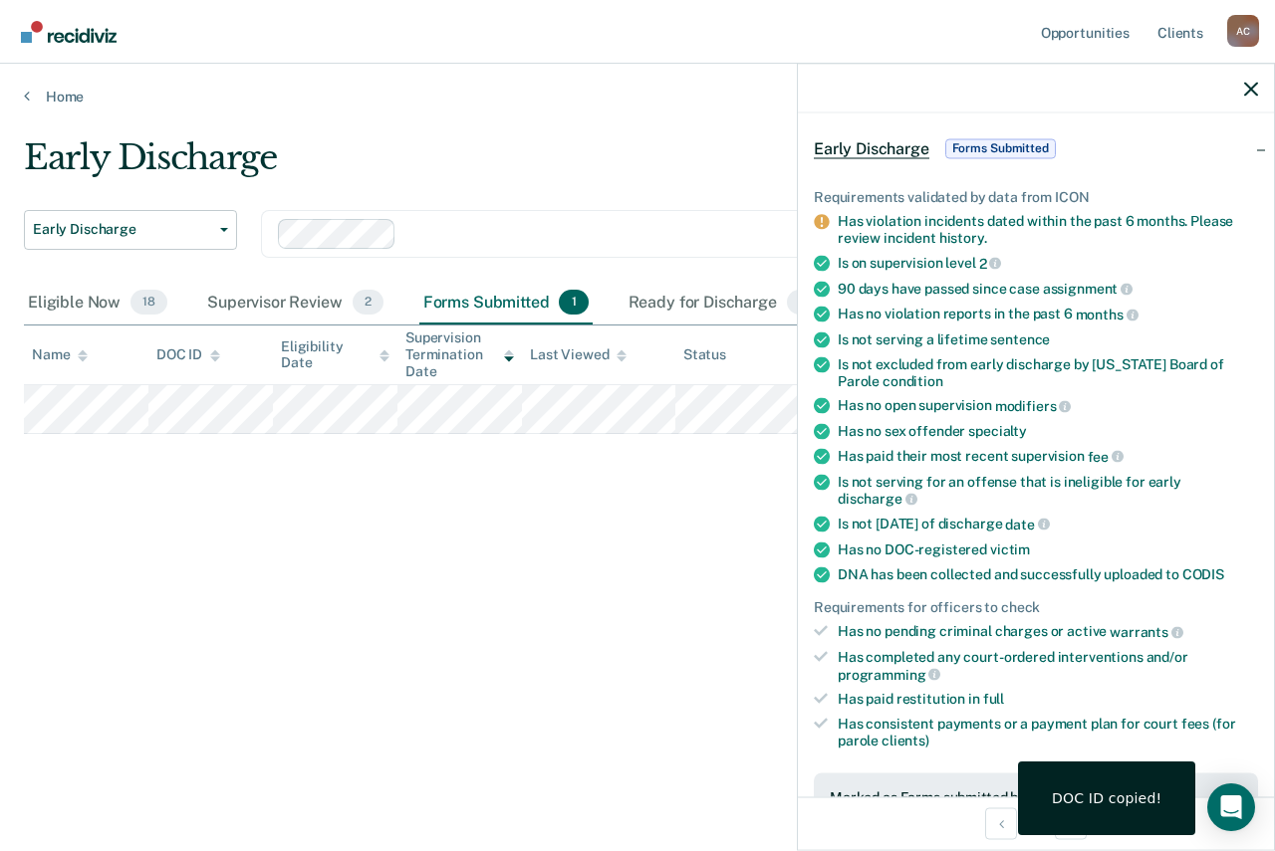
scroll to position [498, 0]
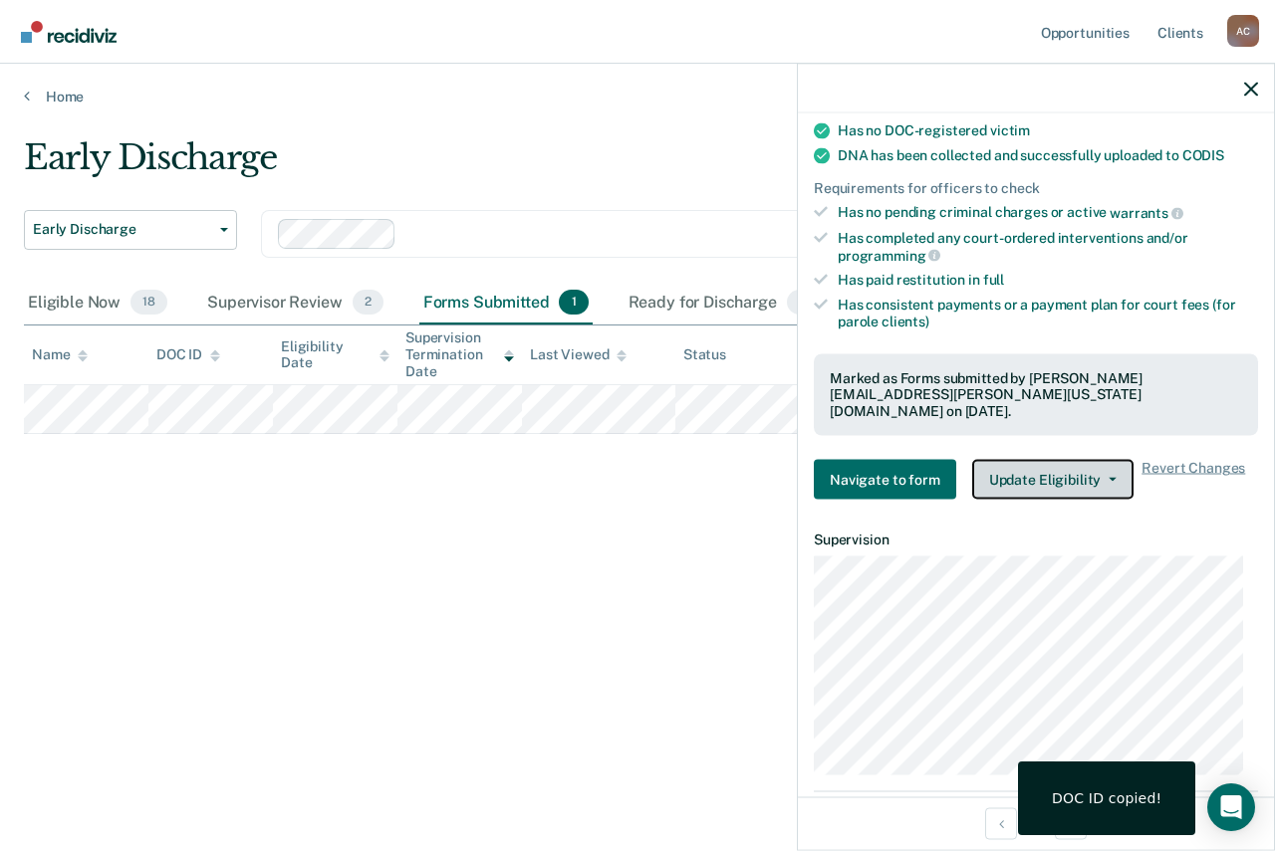
click at [1089, 469] on button "Update Eligibility" at bounding box center [1052, 480] width 161 height 40
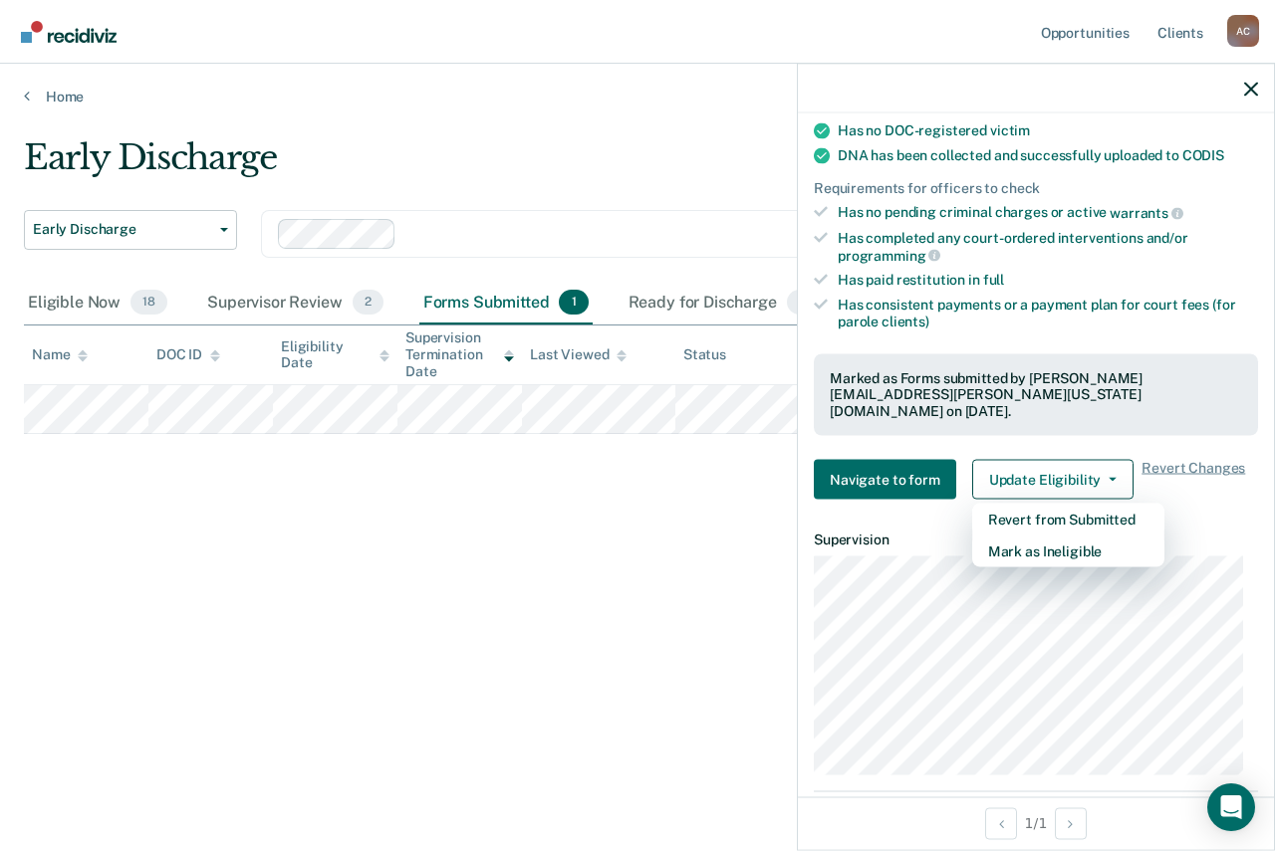
click at [631, 545] on div "Early Discharge Early Discharge Early Discharge Supervision Level Downgrade Cle…" at bounding box center [637, 419] width 1227 height 565
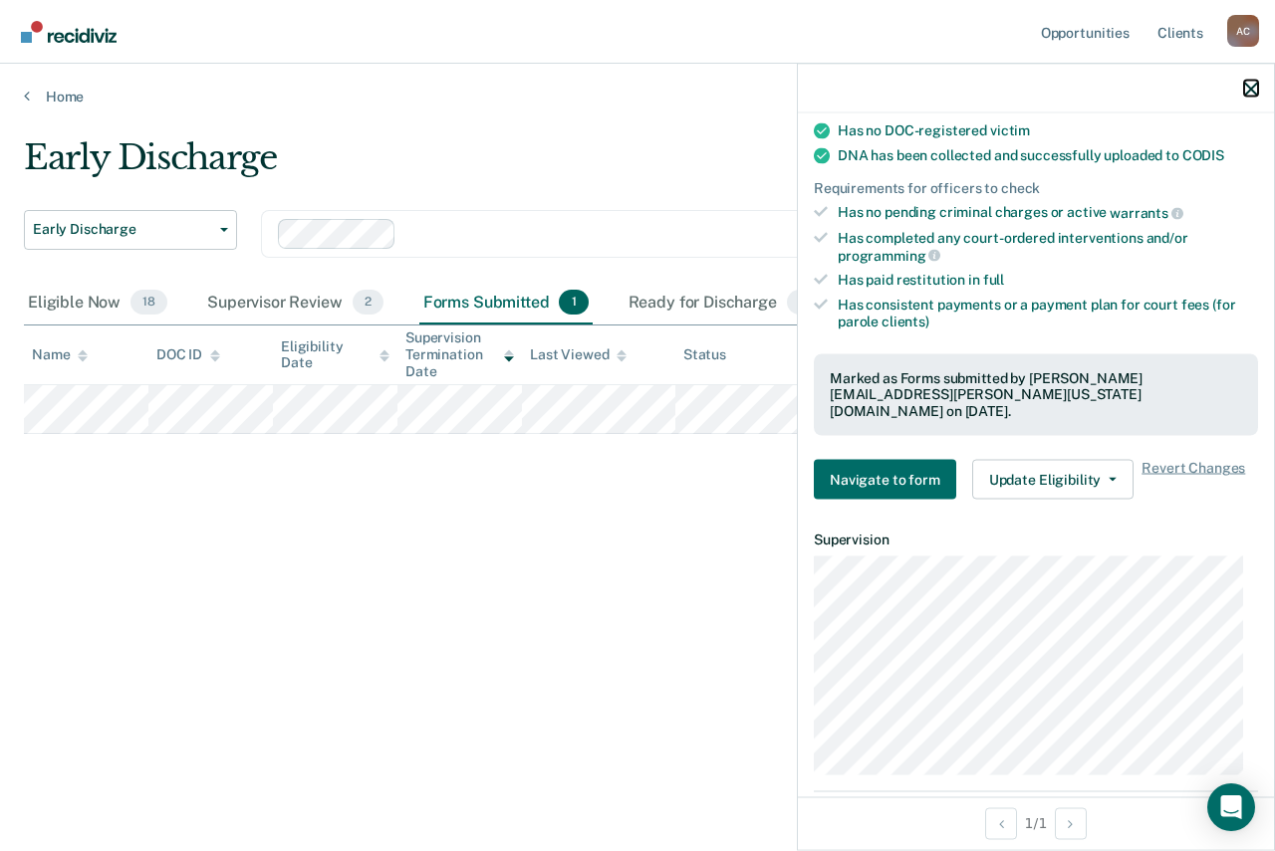
click at [1252, 92] on icon "button" at bounding box center [1251, 89] width 14 height 14
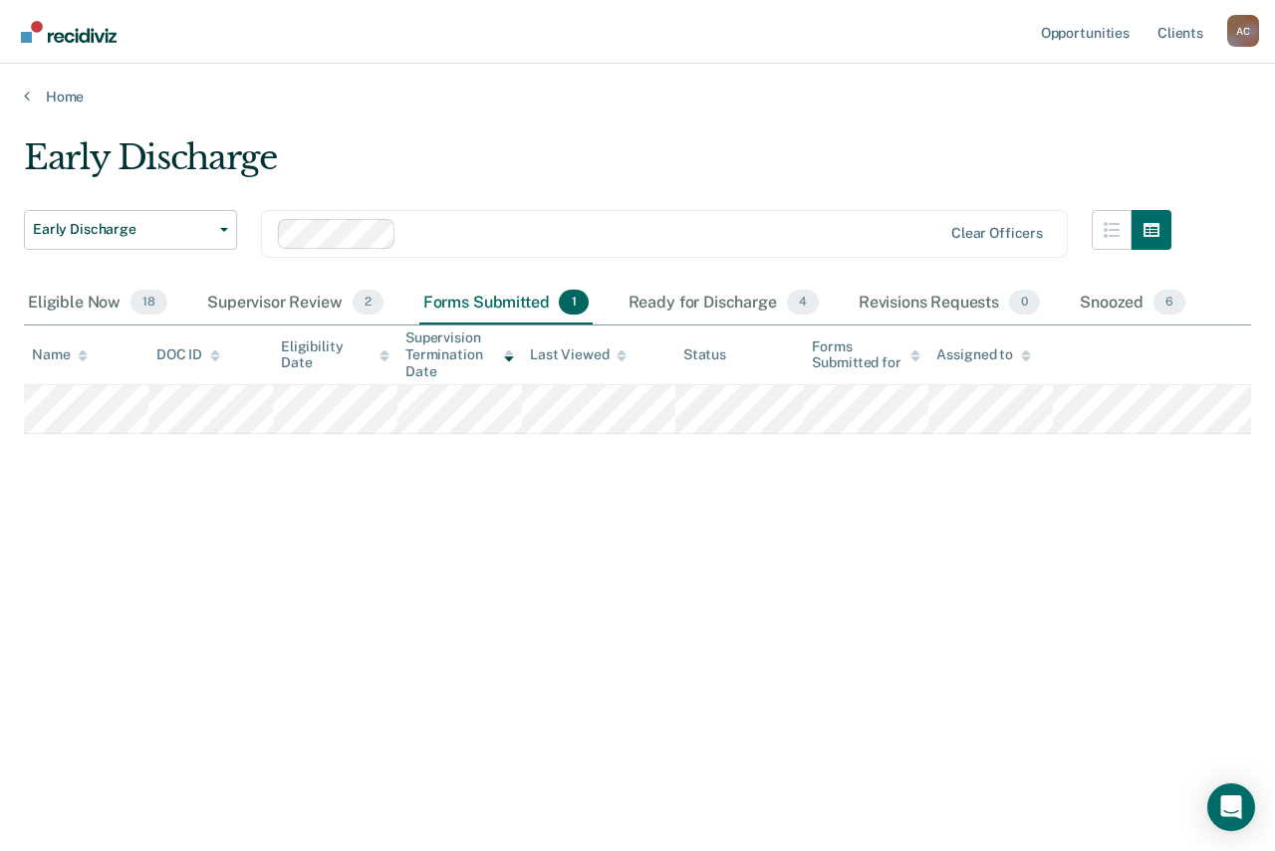
click at [533, 158] on div "Early Discharge" at bounding box center [597, 165] width 1147 height 57
click at [78, 84] on div "Home" at bounding box center [637, 85] width 1275 height 42
click at [58, 102] on link "Home" at bounding box center [637, 97] width 1227 height 18
